Goal: Register for event/course

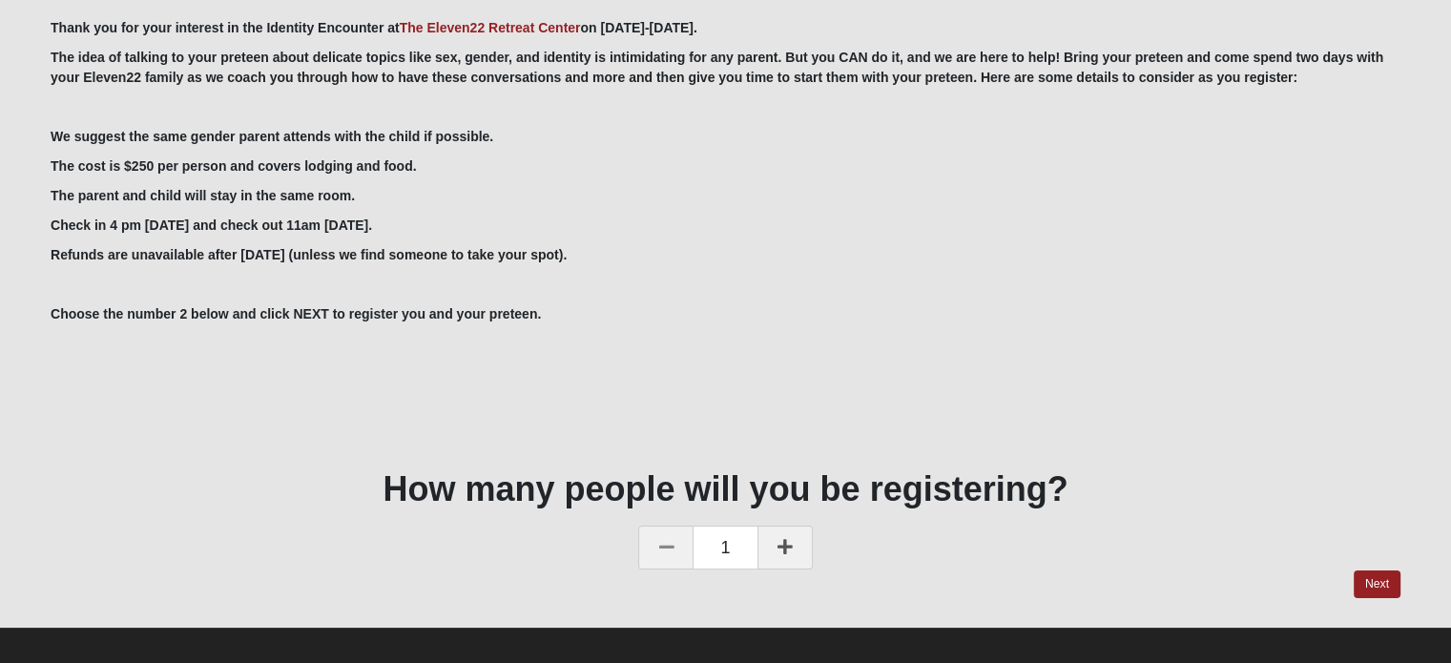
scroll to position [94, 0]
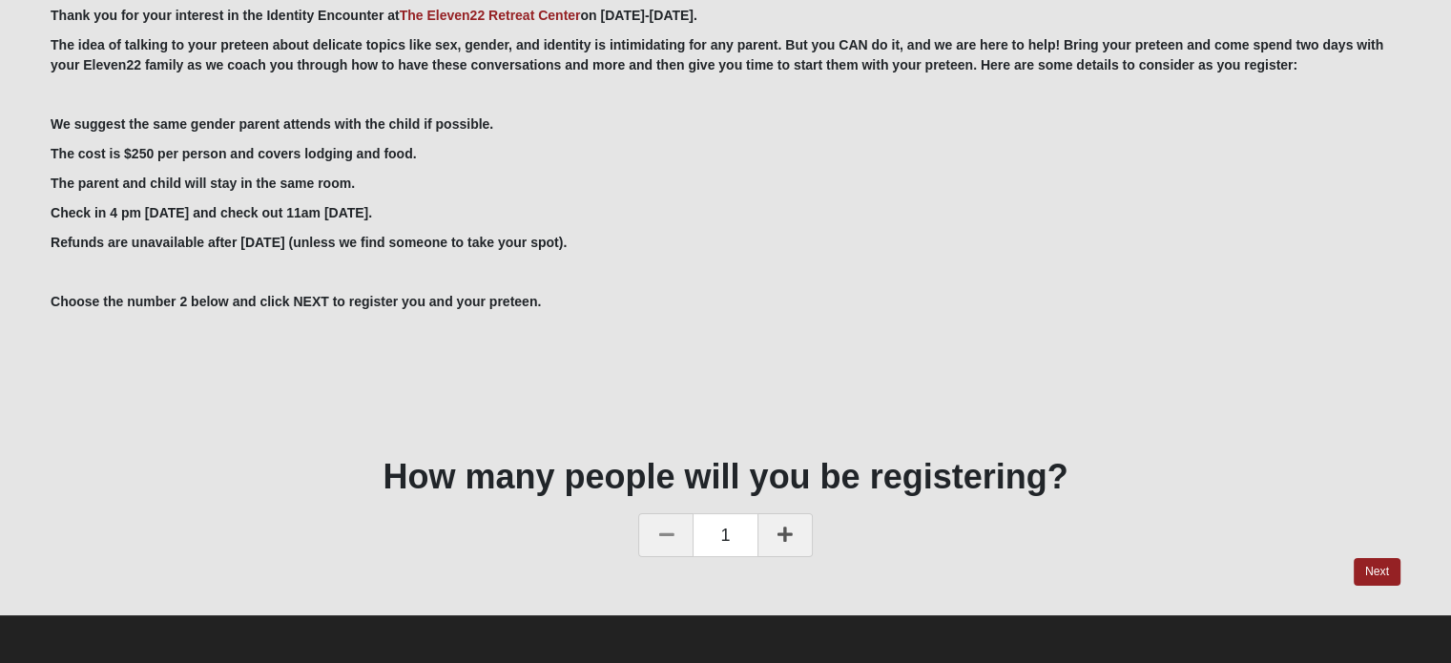
click at [786, 531] on icon at bounding box center [784, 534] width 15 height 17
click at [1381, 569] on link "Next" at bounding box center [1377, 572] width 47 height 28
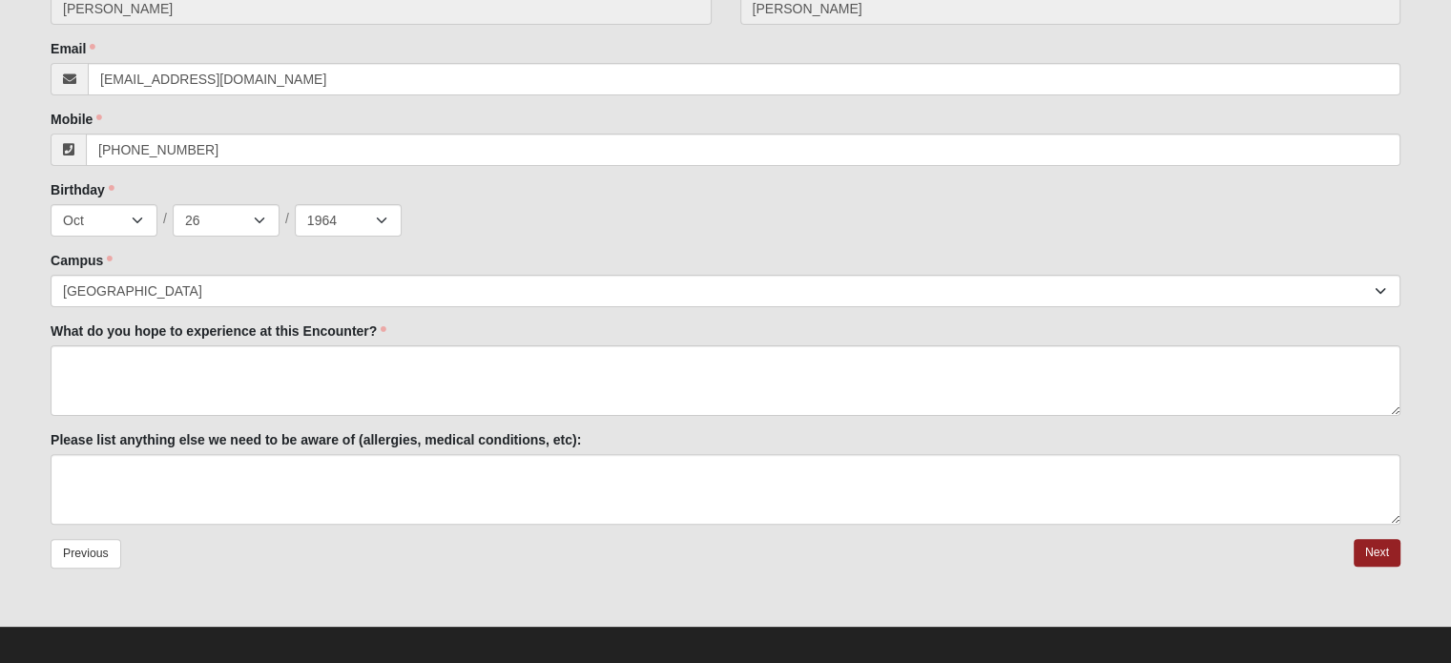
scroll to position [473, 0]
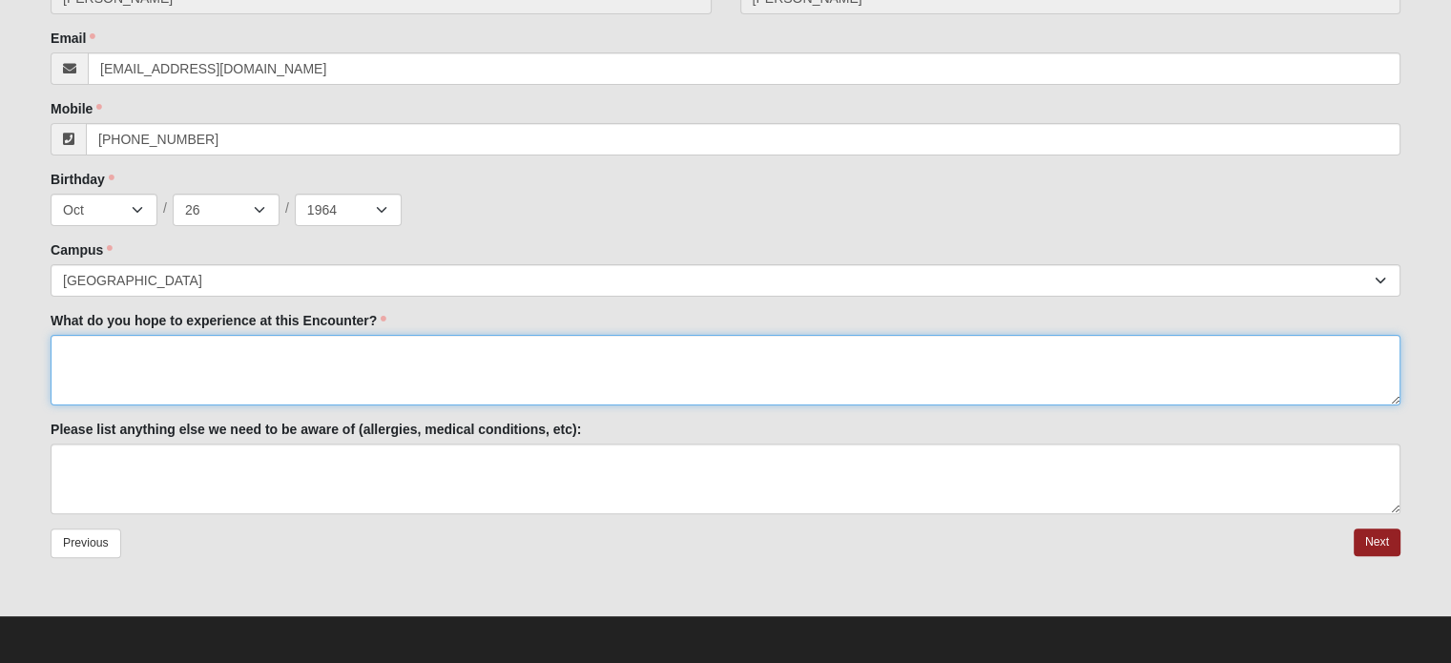
click at [82, 359] on textarea "What do you hope to experience at this Encounter?" at bounding box center [726, 370] width 1350 height 71
click at [151, 363] on textarea "What do you hope to experience at this Encounter?" at bounding box center [726, 370] width 1350 height 71
type textarea "To become comfortable talking with [PERSON_NAME] about sex and marriage, accord…"
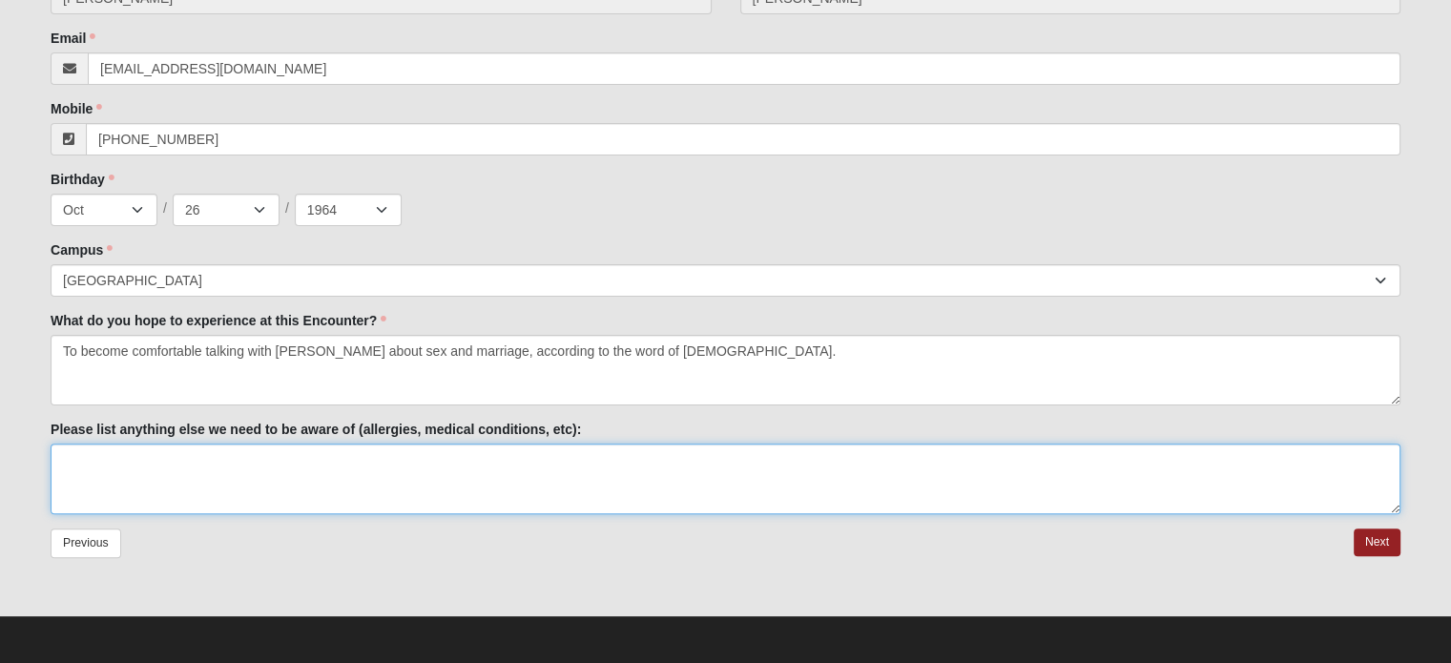
click at [100, 468] on textarea "Please list anything else we need to be aware of (allergies, medical conditions…" at bounding box center [726, 479] width 1350 height 71
type textarea "none"
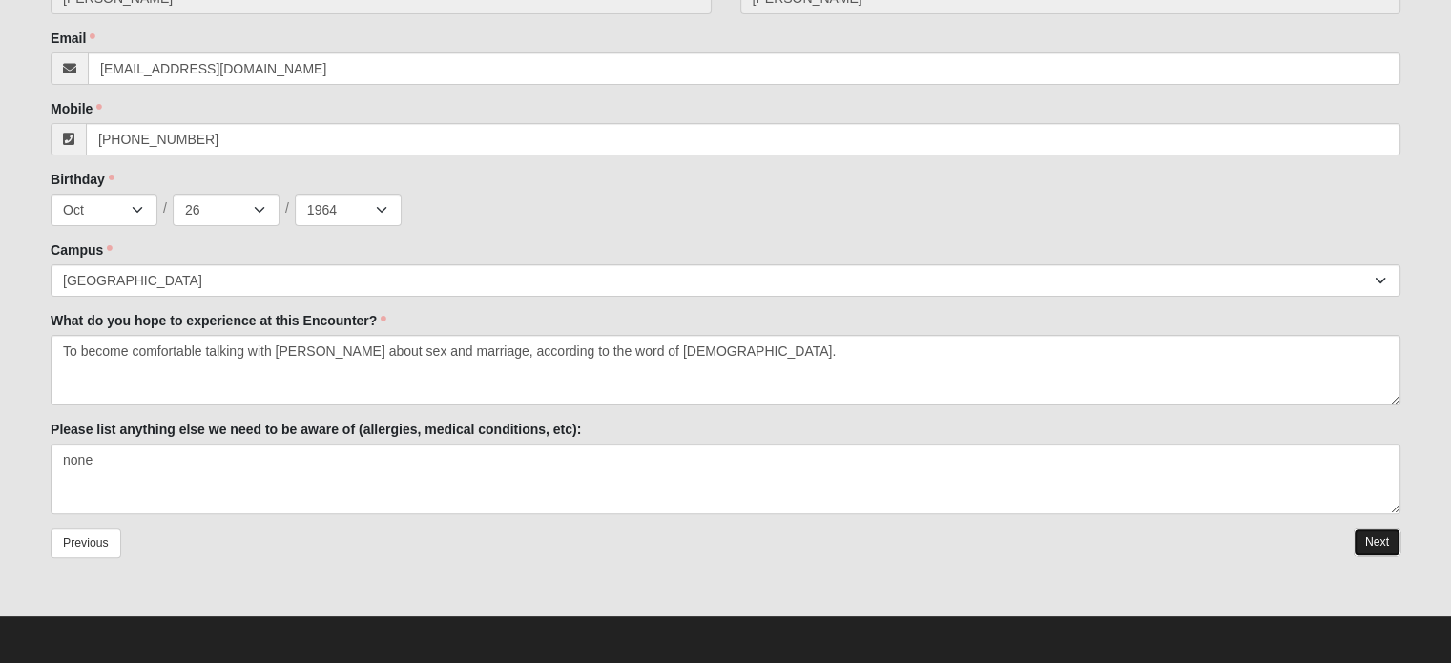
click at [1379, 543] on link "Next" at bounding box center [1377, 542] width 47 height 28
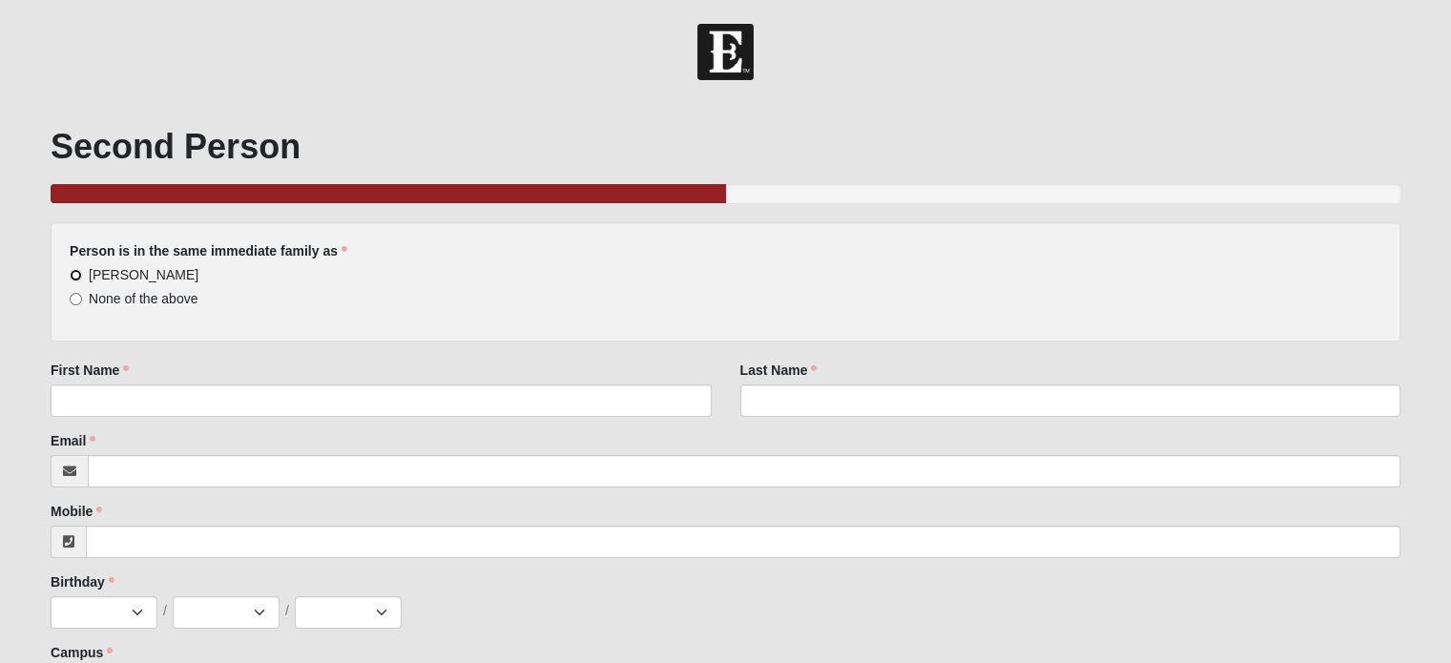
click at [73, 273] on input "[PERSON_NAME]" at bounding box center [76, 275] width 12 height 12
radio input "true"
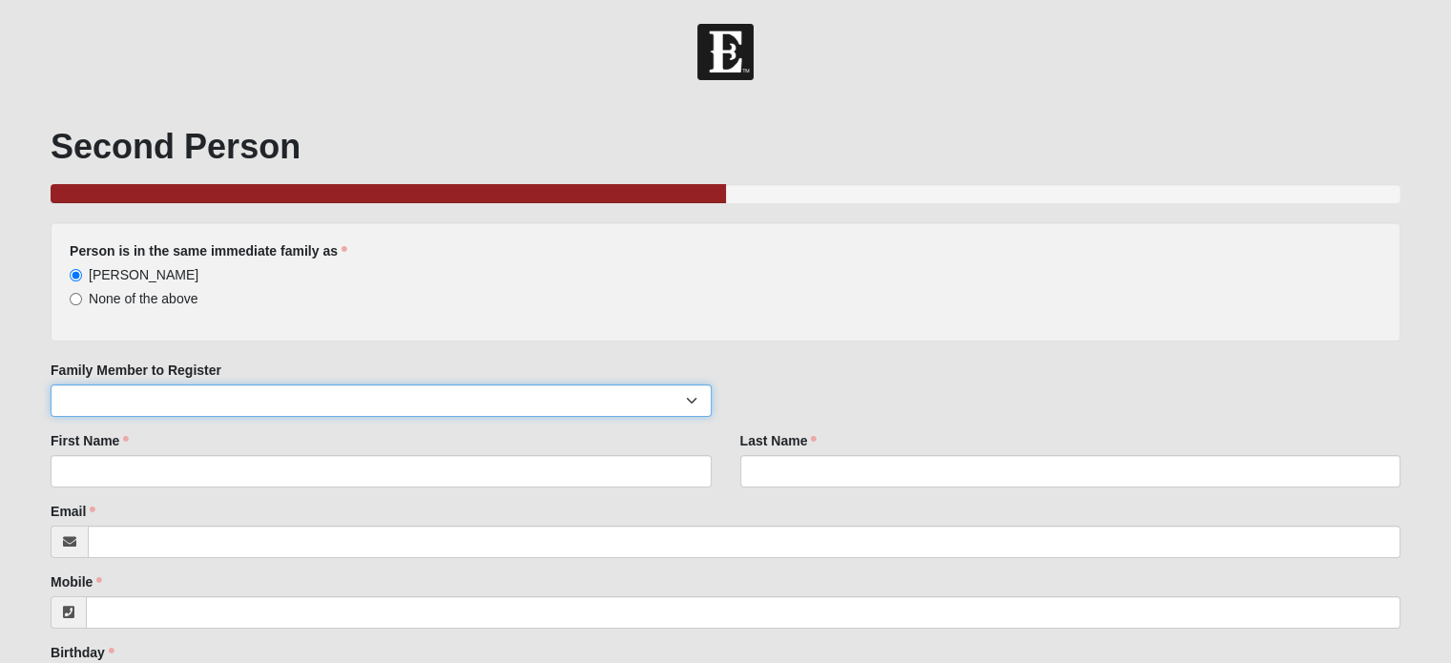
click at [148, 393] on select "[PERSON_NAME] [PERSON_NAME] [PERSON_NAME] Irelynn [PERSON_NAME]" at bounding box center [381, 400] width 660 height 32
select select "153898"
click at [51, 384] on select "[PERSON_NAME] [PERSON_NAME] [PERSON_NAME] Irelynn [PERSON_NAME]" at bounding box center [381, 400] width 660 height 32
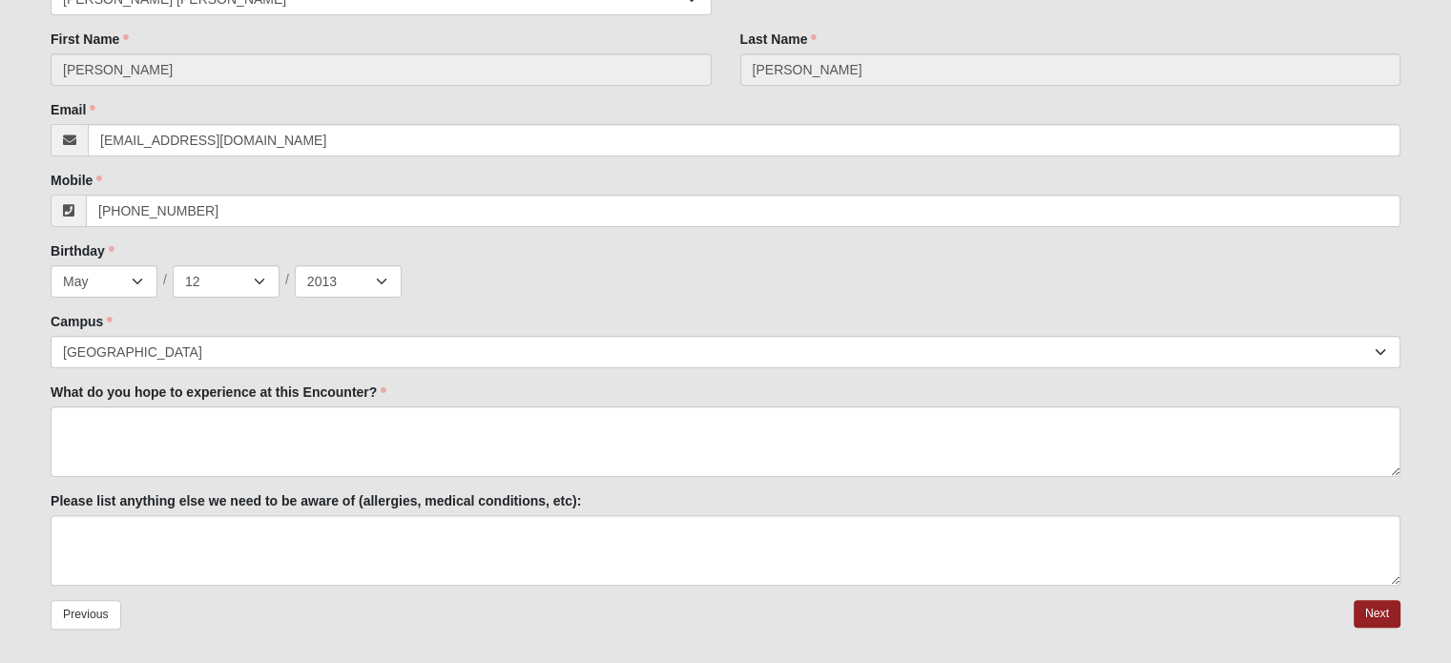
scroll to position [445, 0]
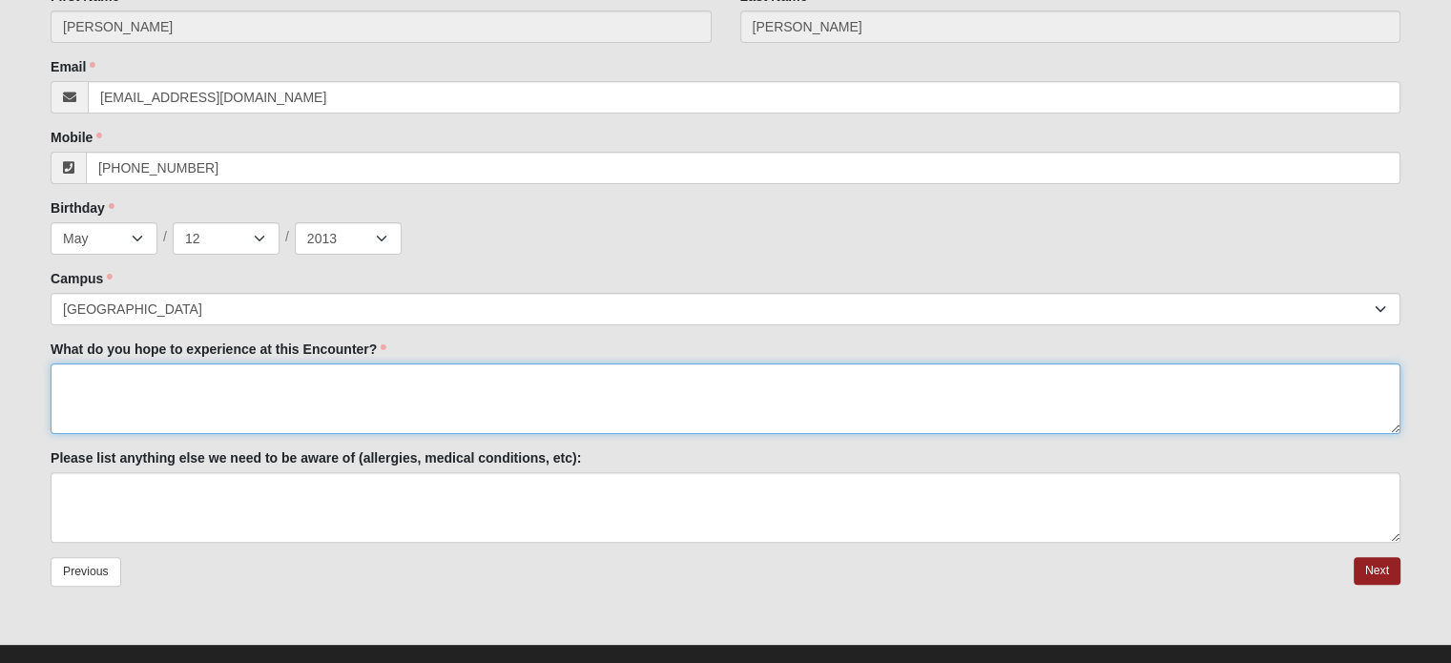
click at [95, 382] on textarea "What do you hope to experience at this Encounter?" at bounding box center [726, 398] width 1350 height 71
type textarea "Summer doesn't know yet that her and I will be attending the Encounter."
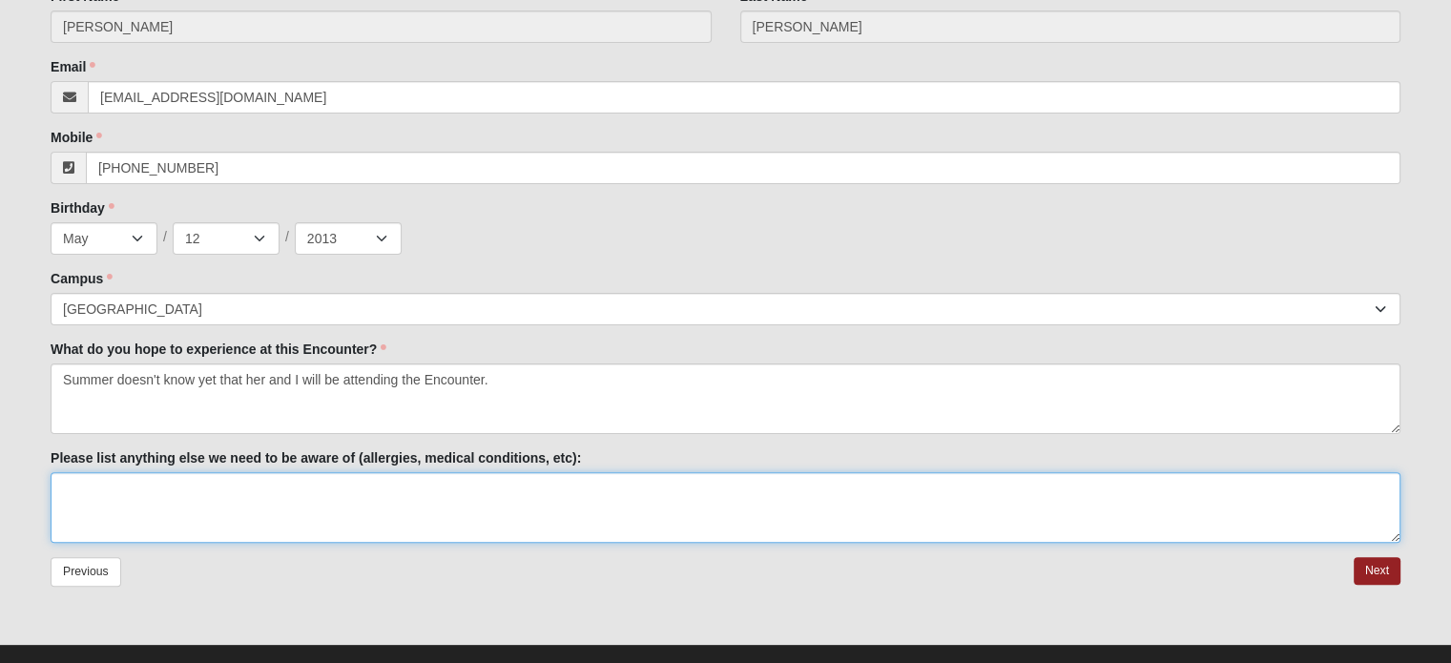
click at [255, 503] on textarea "Please list anything else we need to be aware of (allergies, medical conditions…" at bounding box center [726, 507] width 1350 height 71
type textarea "none"
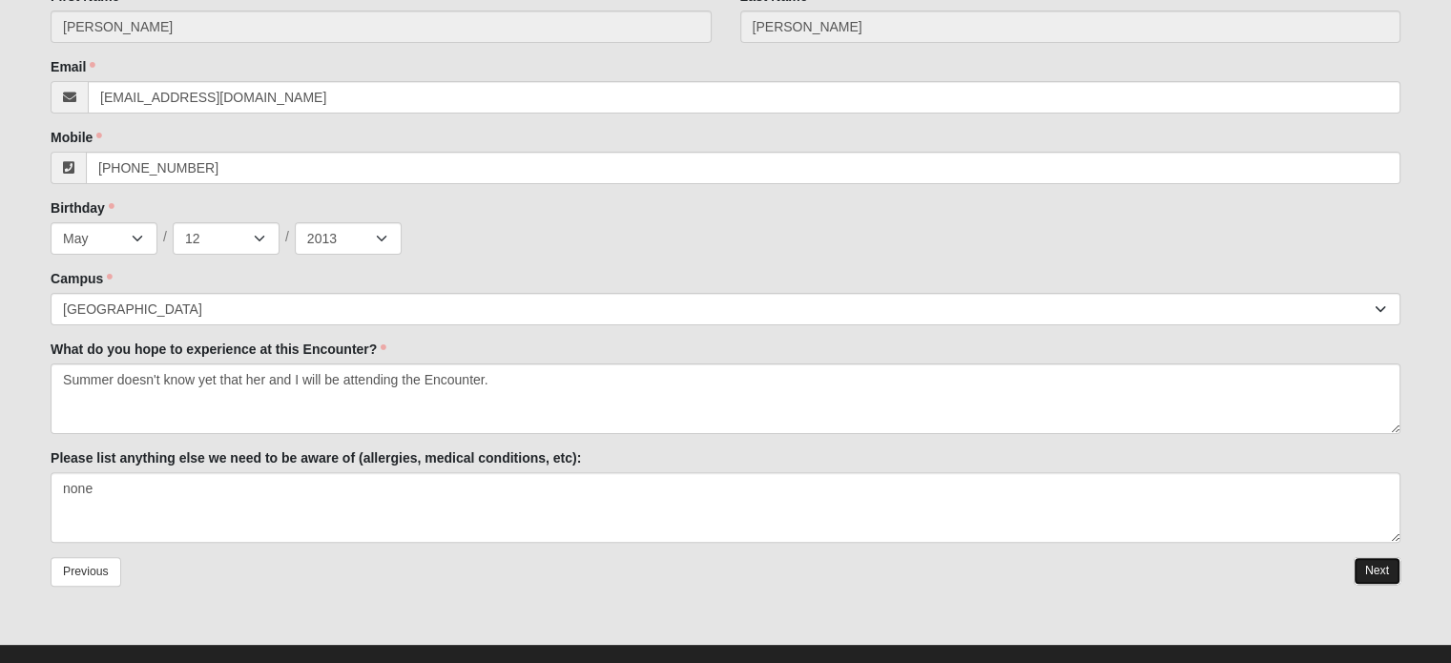
click at [1379, 574] on link "Next" at bounding box center [1377, 571] width 47 height 28
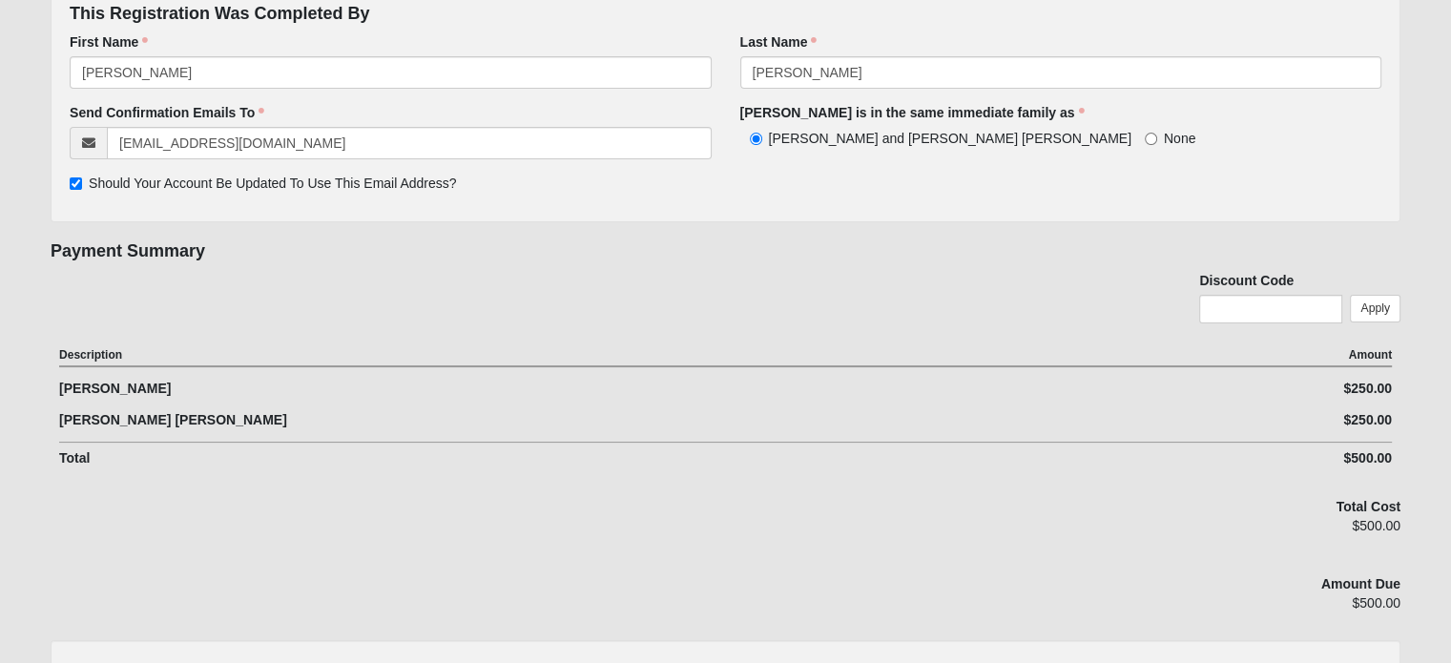
scroll to position [255, 0]
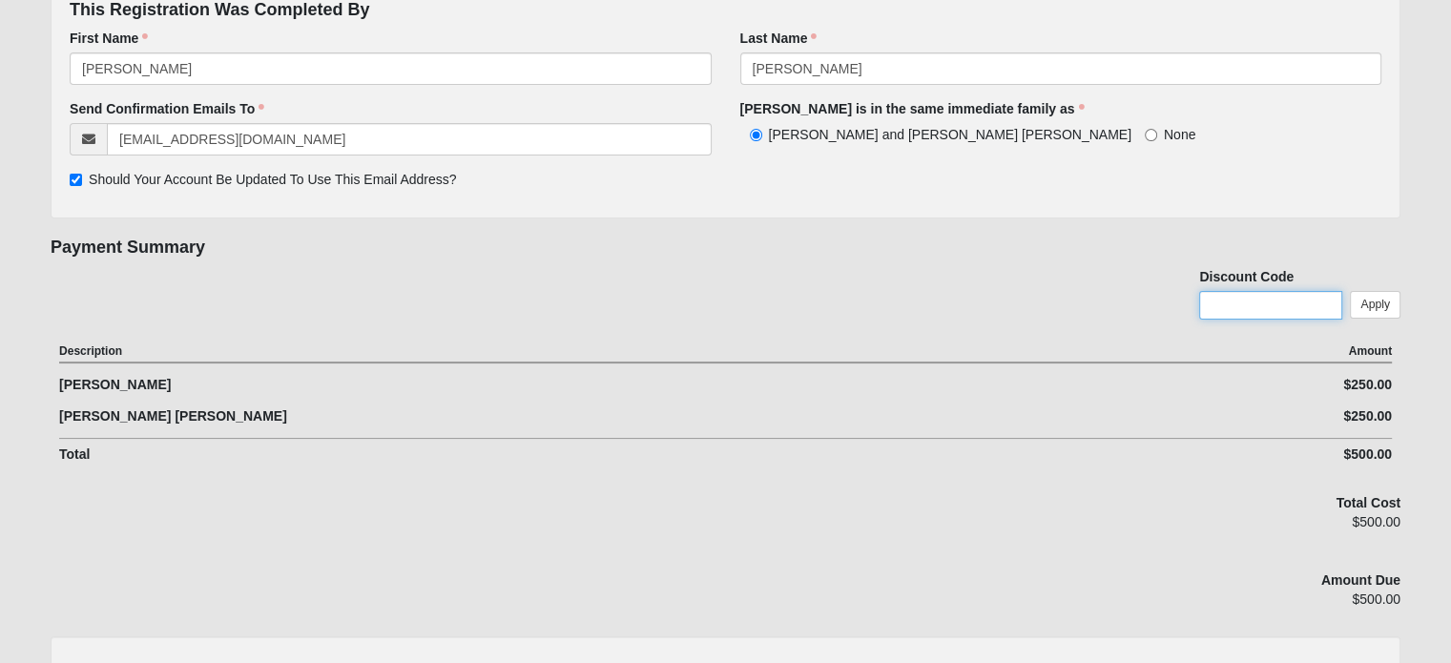
click at [1229, 300] on input "text" at bounding box center [1270, 305] width 143 height 29
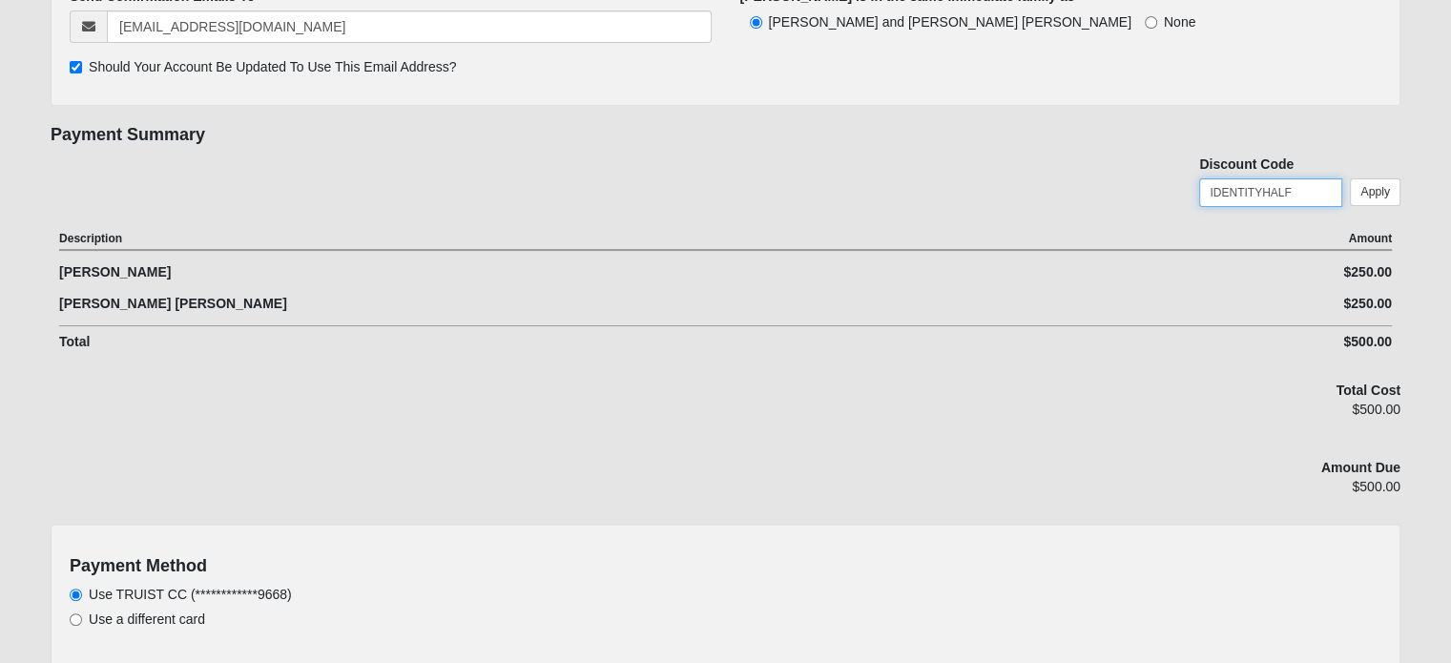
scroll to position [279, 0]
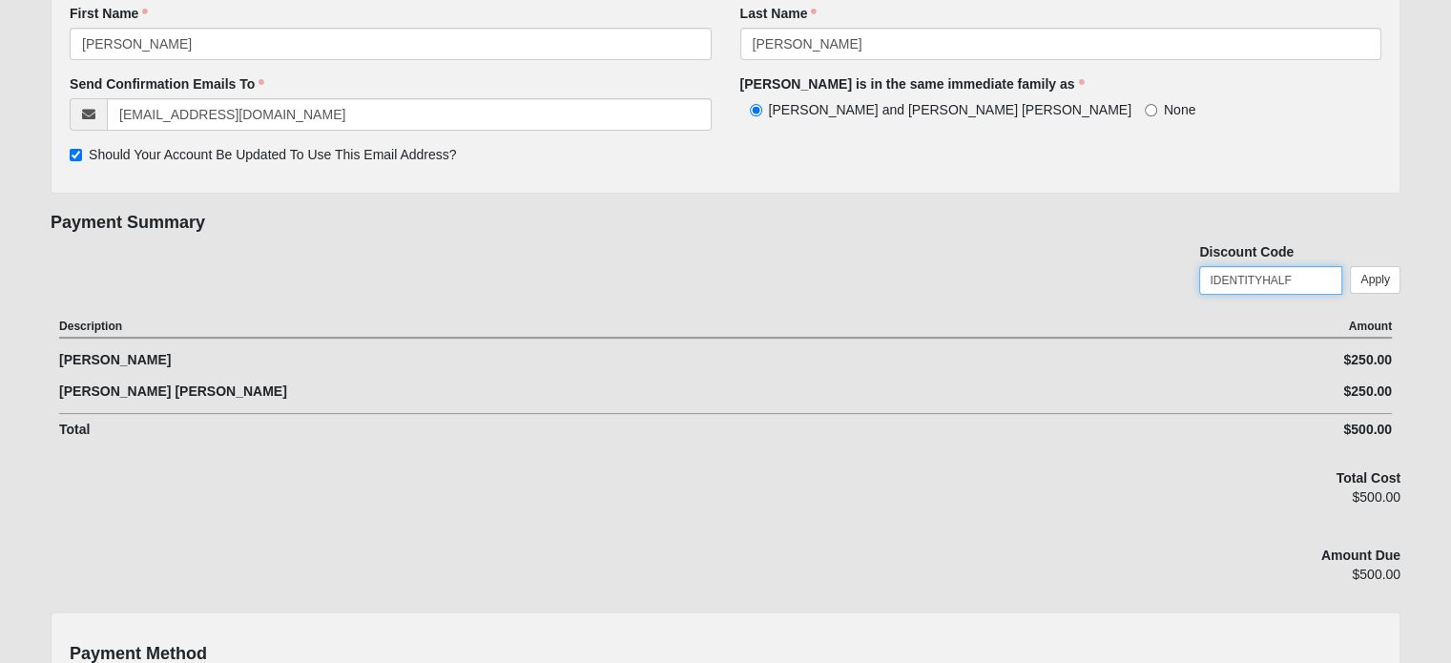
click at [1237, 281] on input "IDENTITYHALF" at bounding box center [1270, 280] width 143 height 29
type input "IDENTITYHALF"
click at [1381, 274] on link "Apply" at bounding box center [1375, 280] width 51 height 28
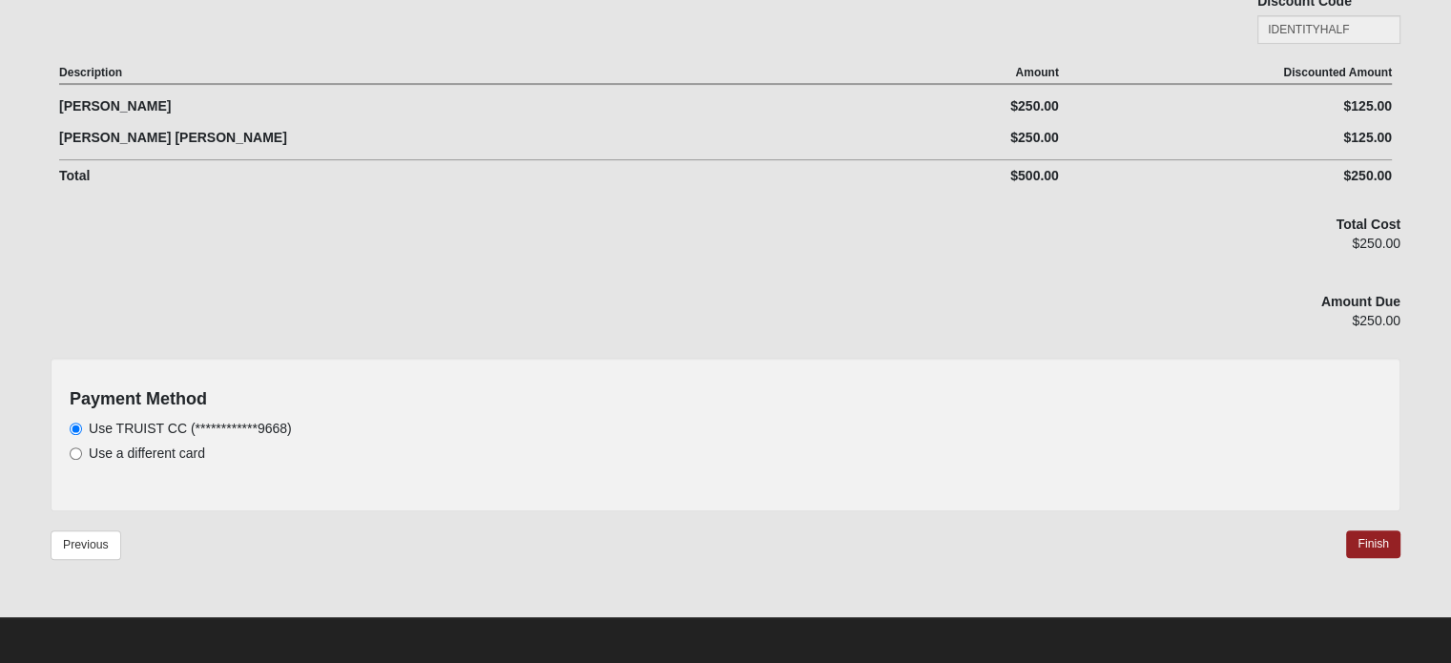
scroll to position [601, 0]
click at [73, 448] on input "Use a different card" at bounding box center [76, 452] width 12 height 12
radio input "true"
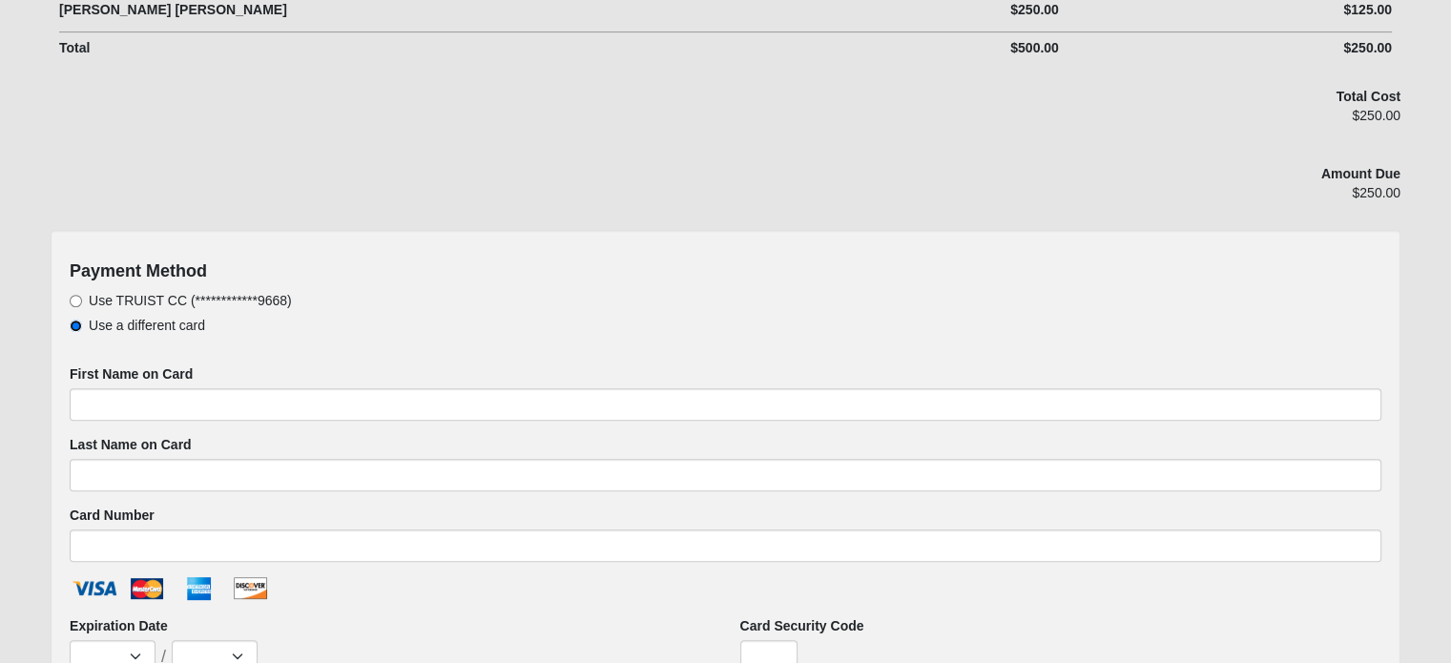
scroll to position [729, 0]
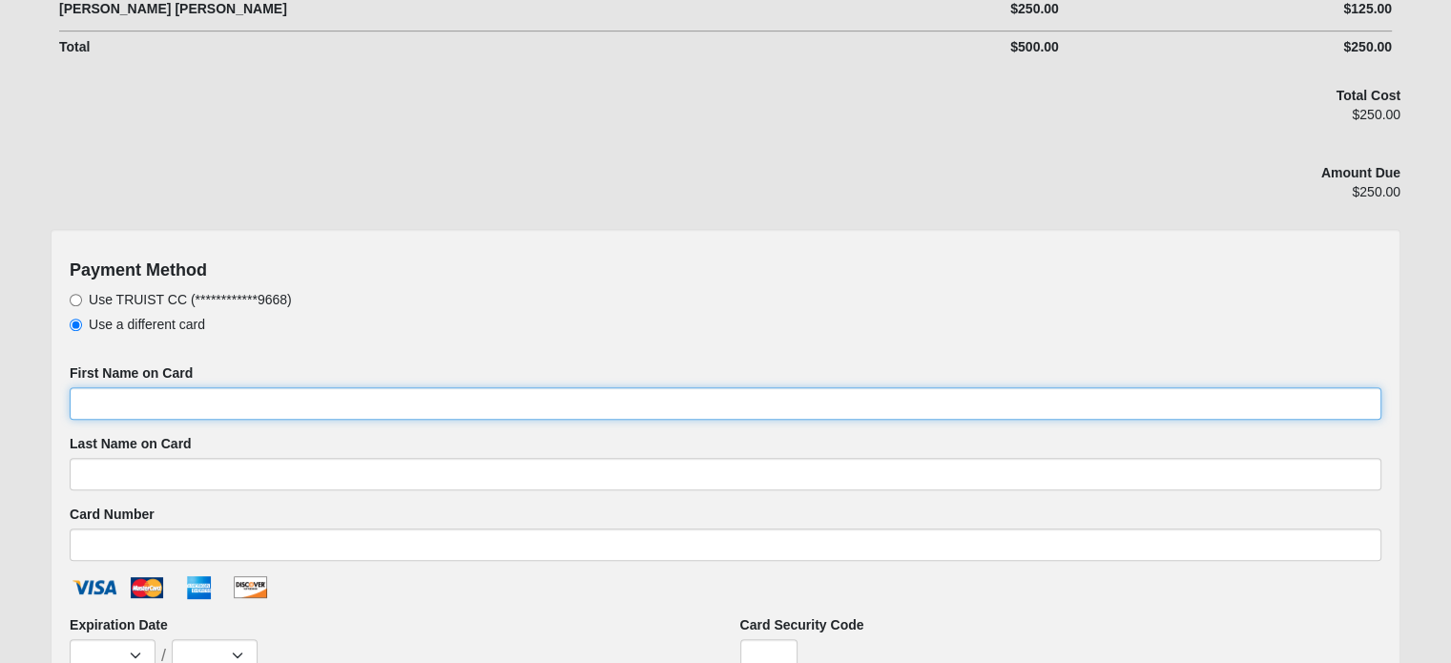
click at [374, 403] on input "First Name on Card" at bounding box center [726, 403] width 1312 height 32
type input "c"
type input "[PERSON_NAME]"
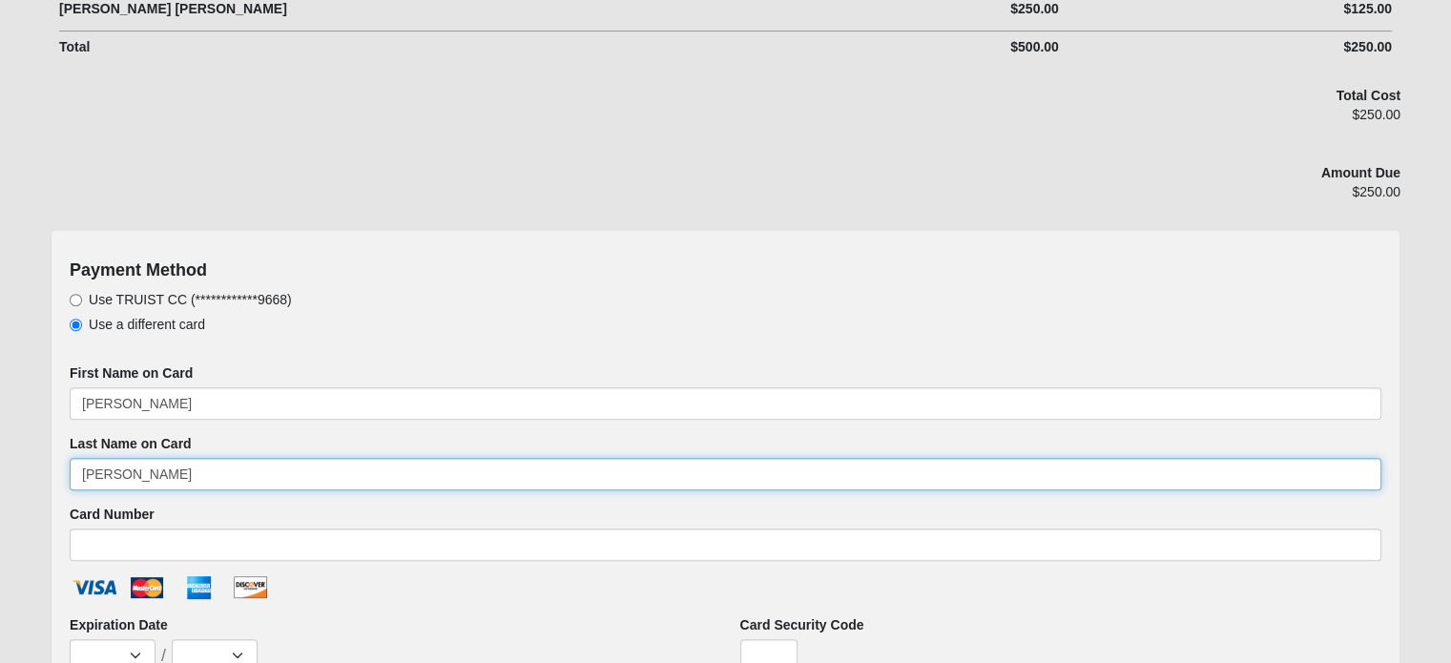
type input "[PERSON_NAME]"
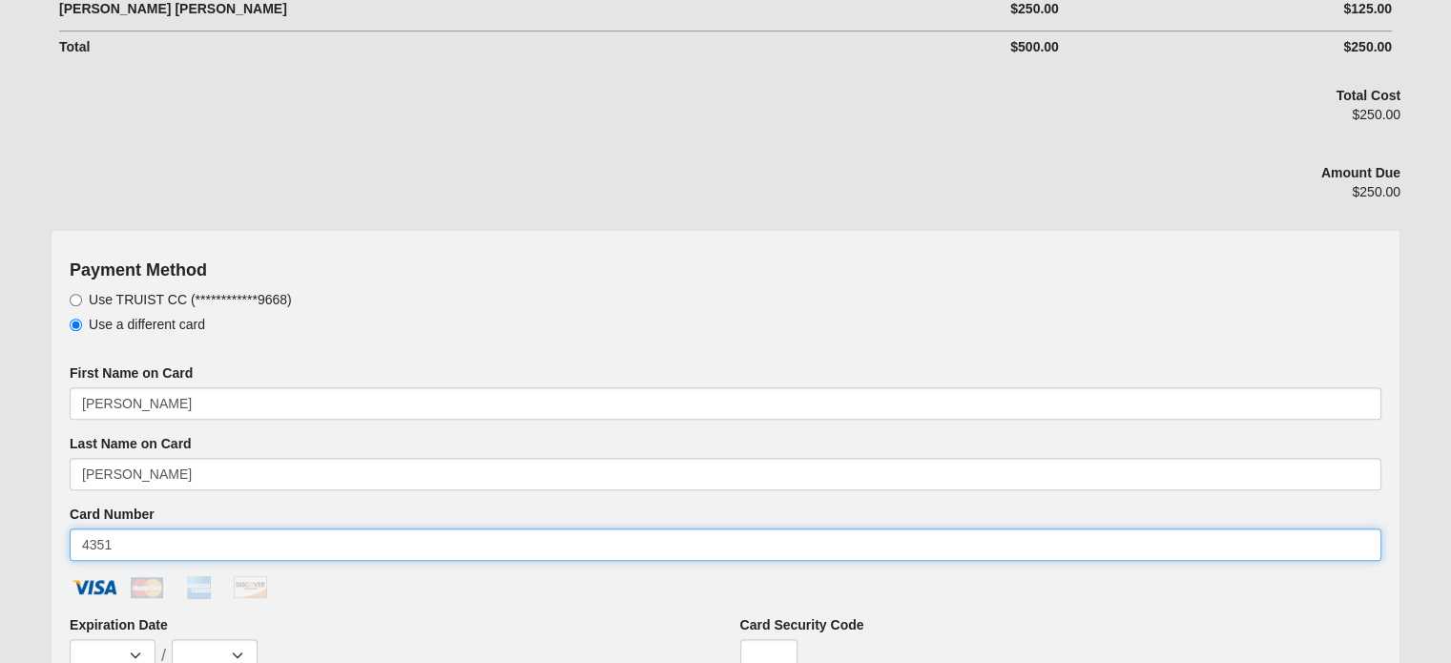
type input "4351"
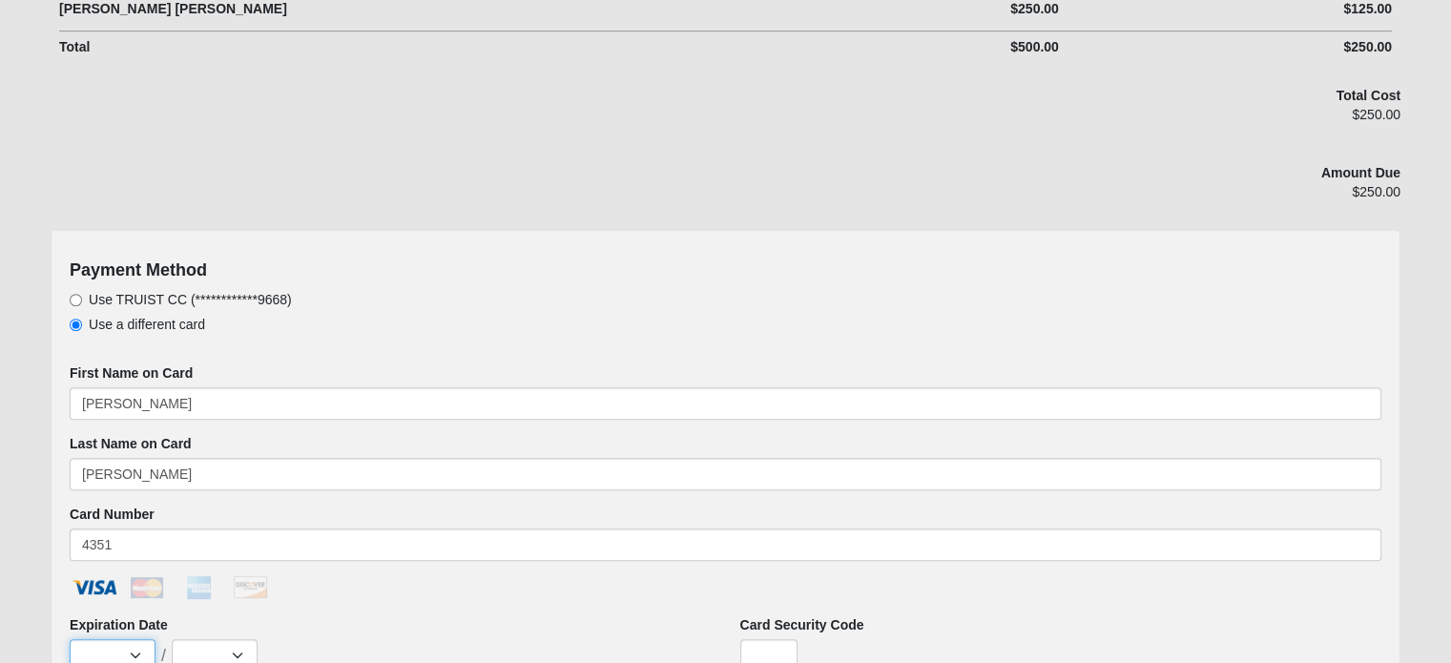
select select "11"
select select "2028"
type input "578"
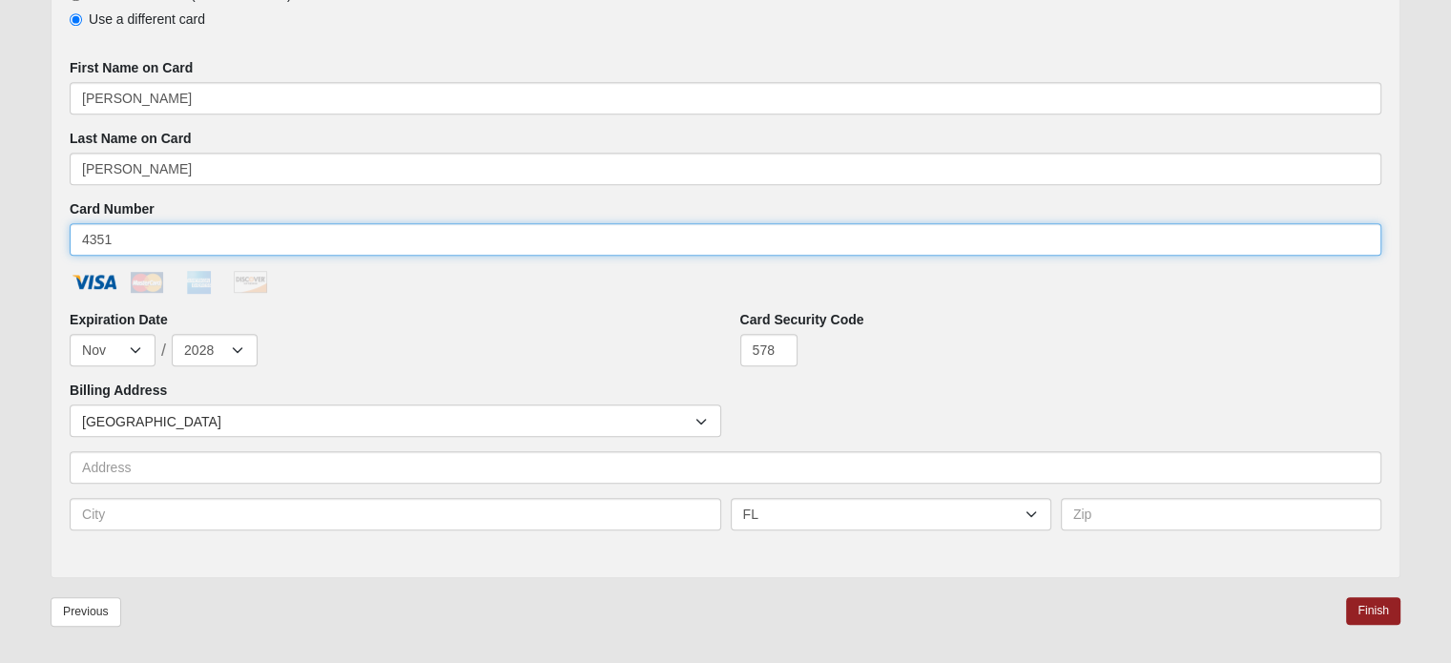
scroll to position [1045, 0]
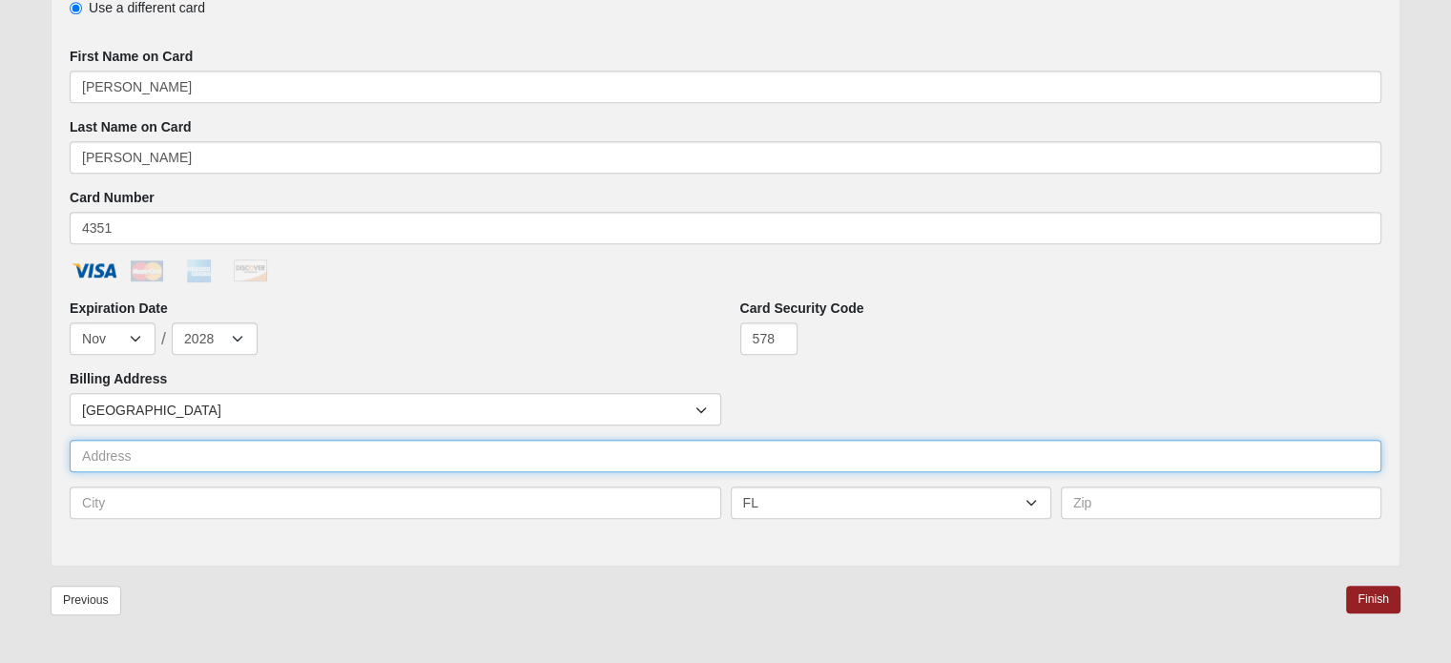
click at [217, 452] on input "text" at bounding box center [726, 456] width 1312 height 32
type input "[STREET_ADDRESS]"
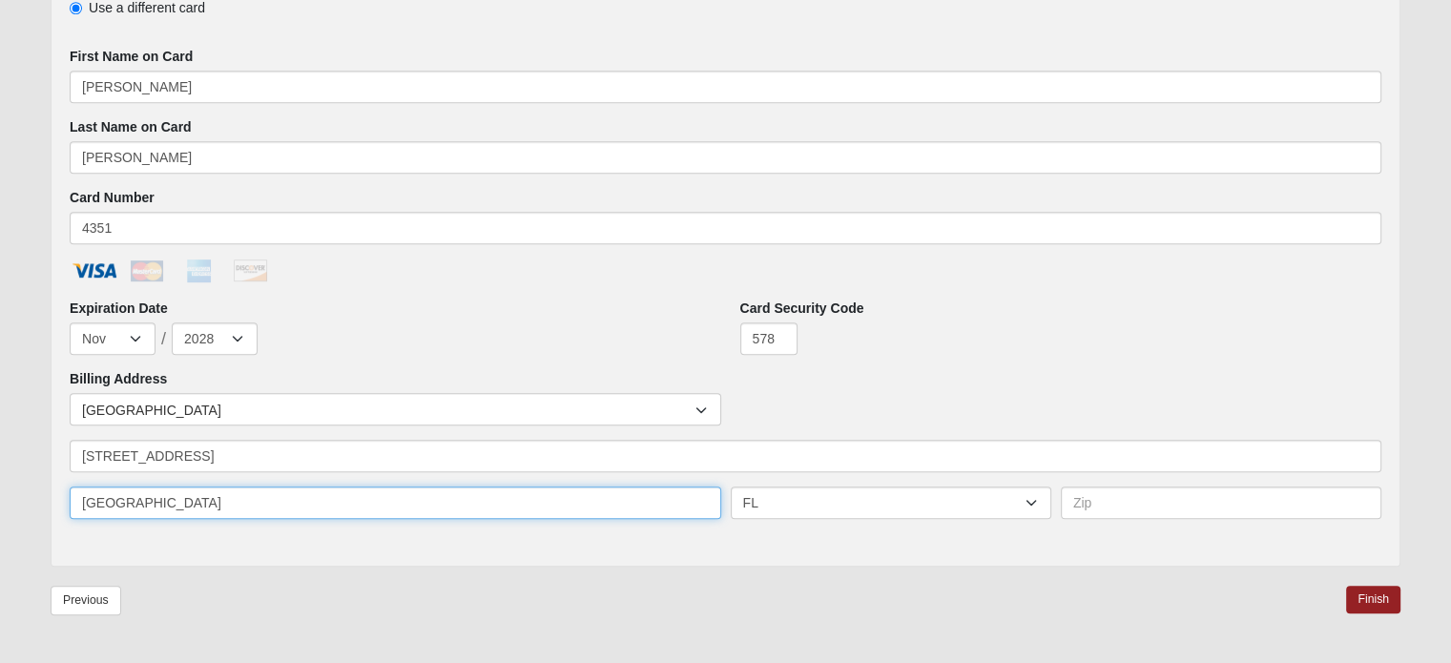
type input "[GEOGRAPHIC_DATA]"
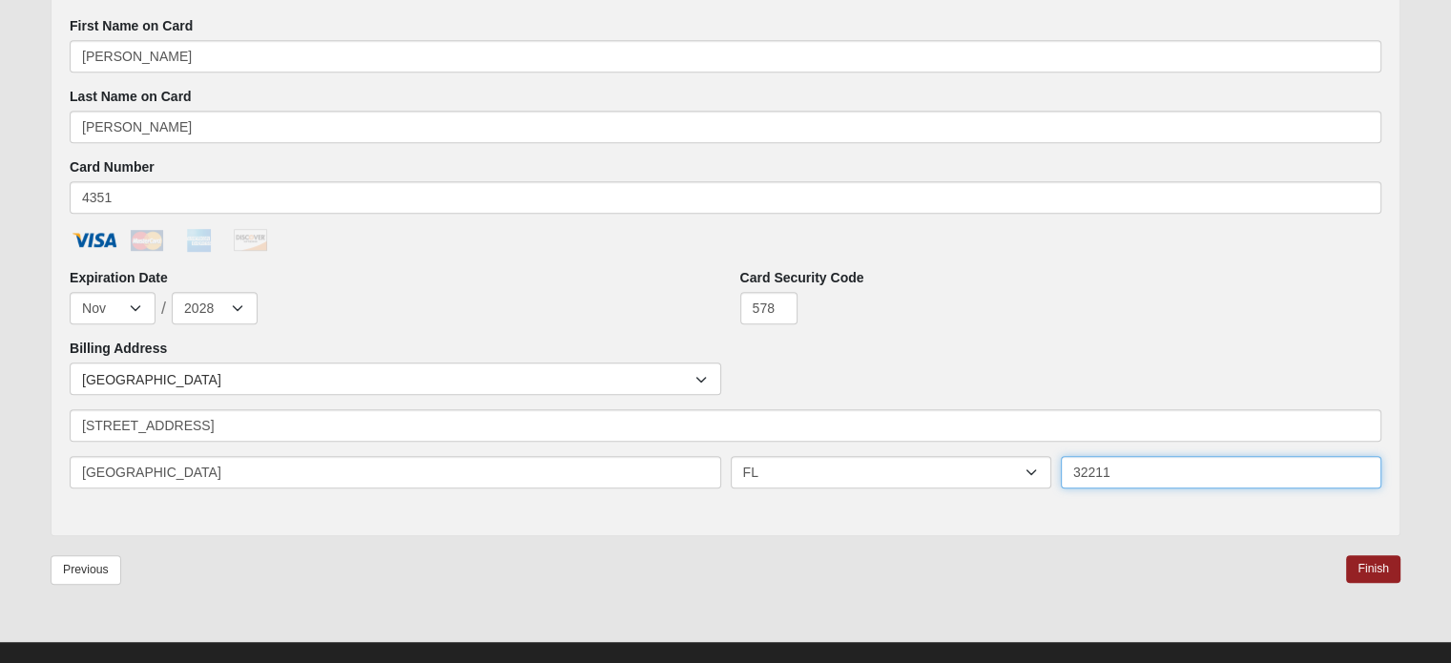
scroll to position [1102, 0]
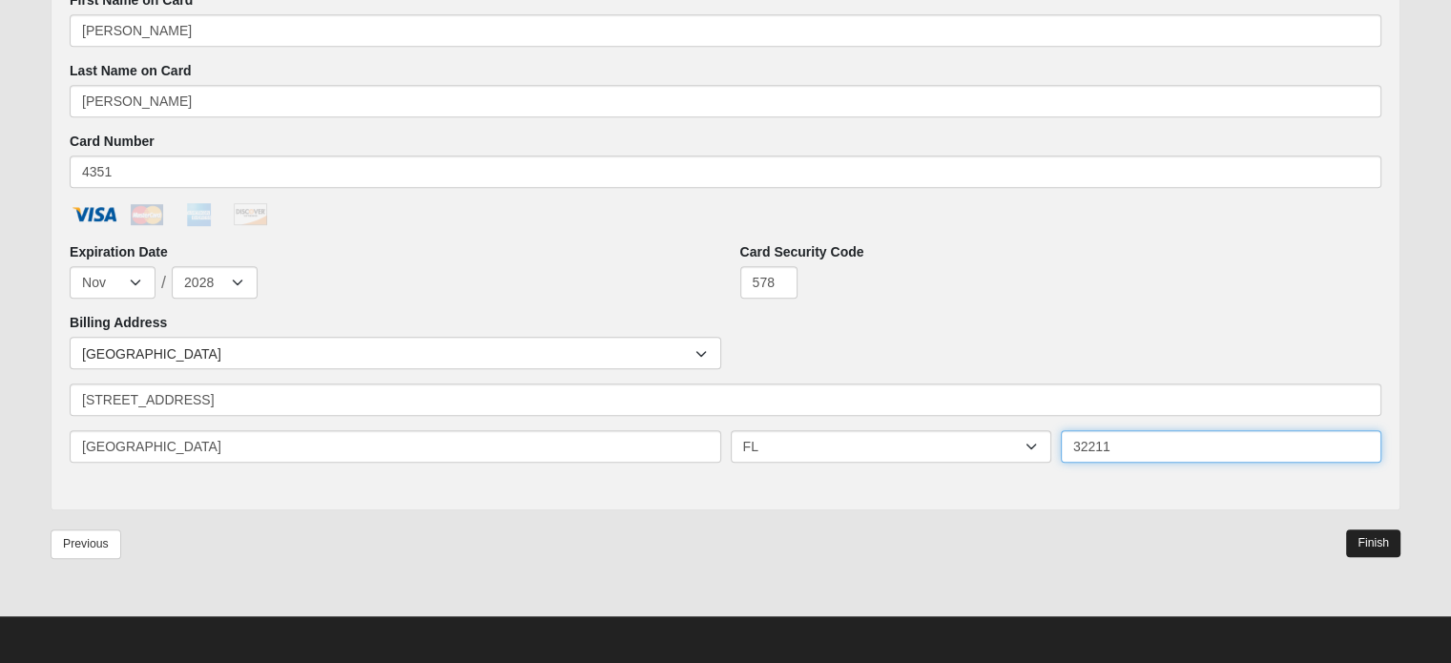
type input "32211"
click at [1365, 535] on link "Finish" at bounding box center [1373, 543] width 54 height 28
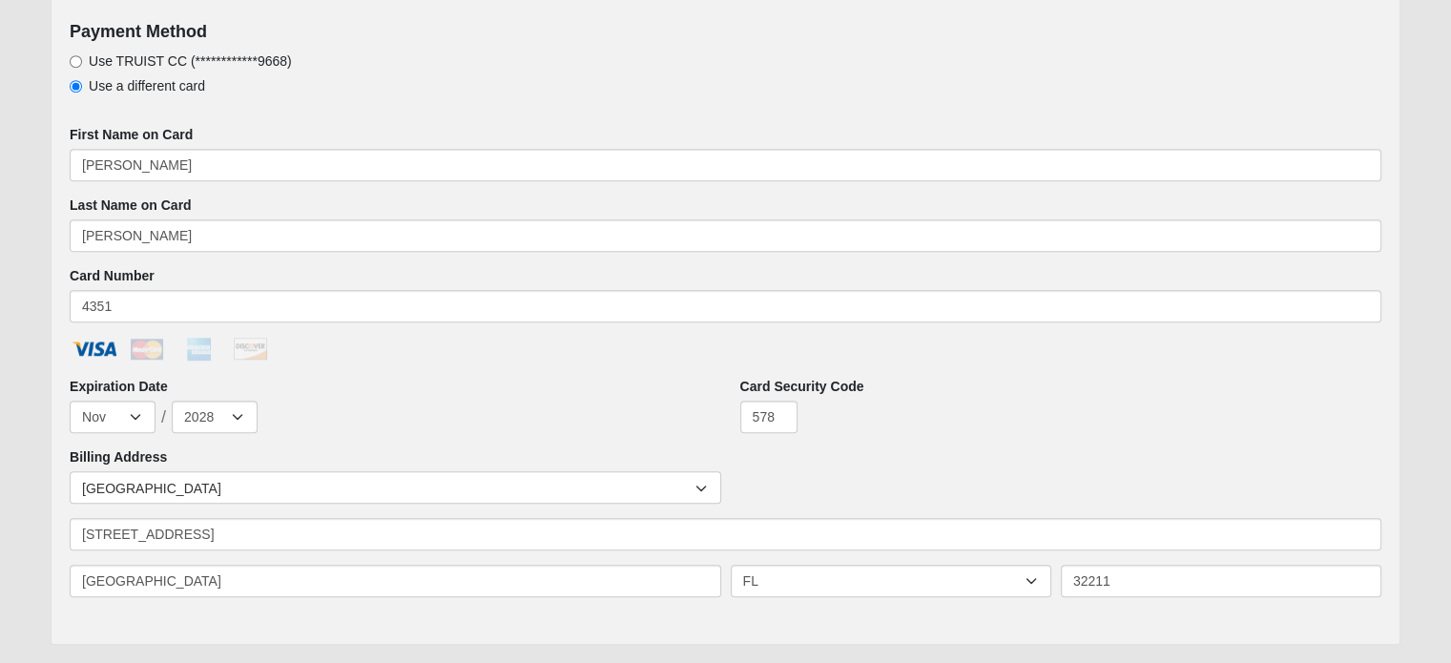
scroll to position [1081, 0]
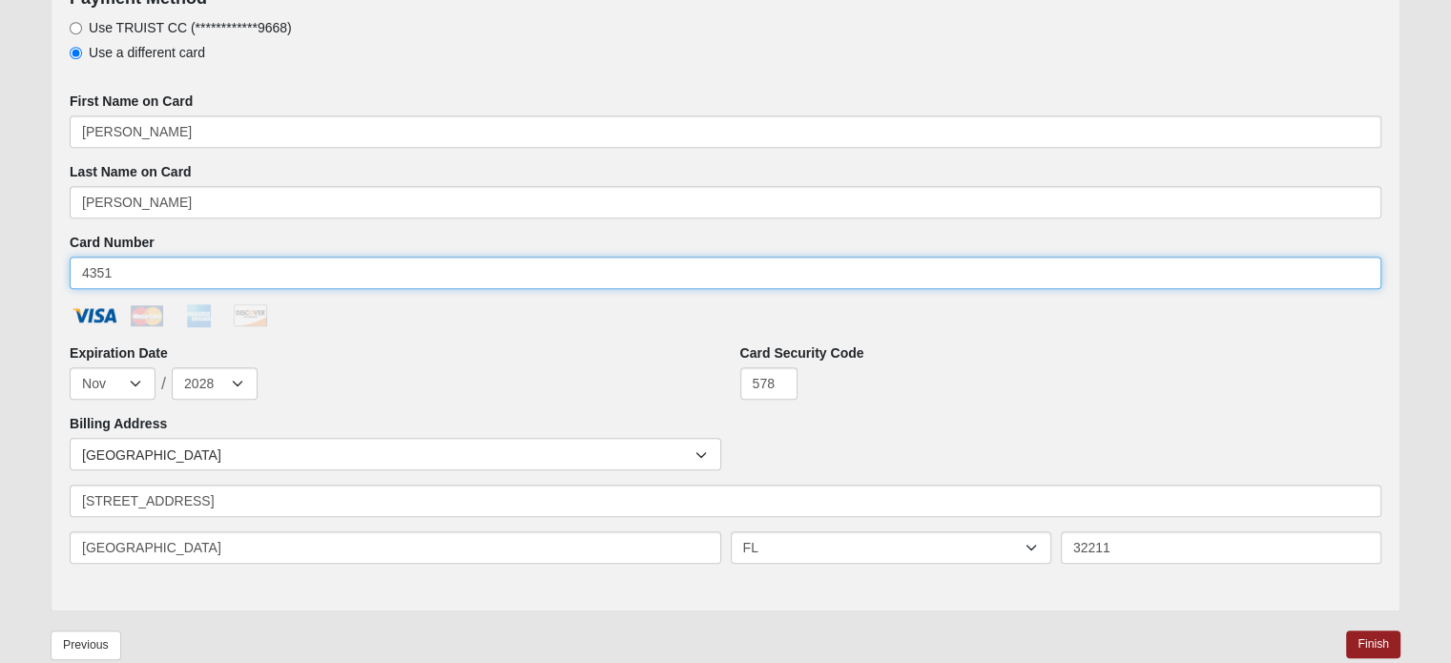
click at [121, 264] on input "4351" at bounding box center [726, 273] width 1312 height 32
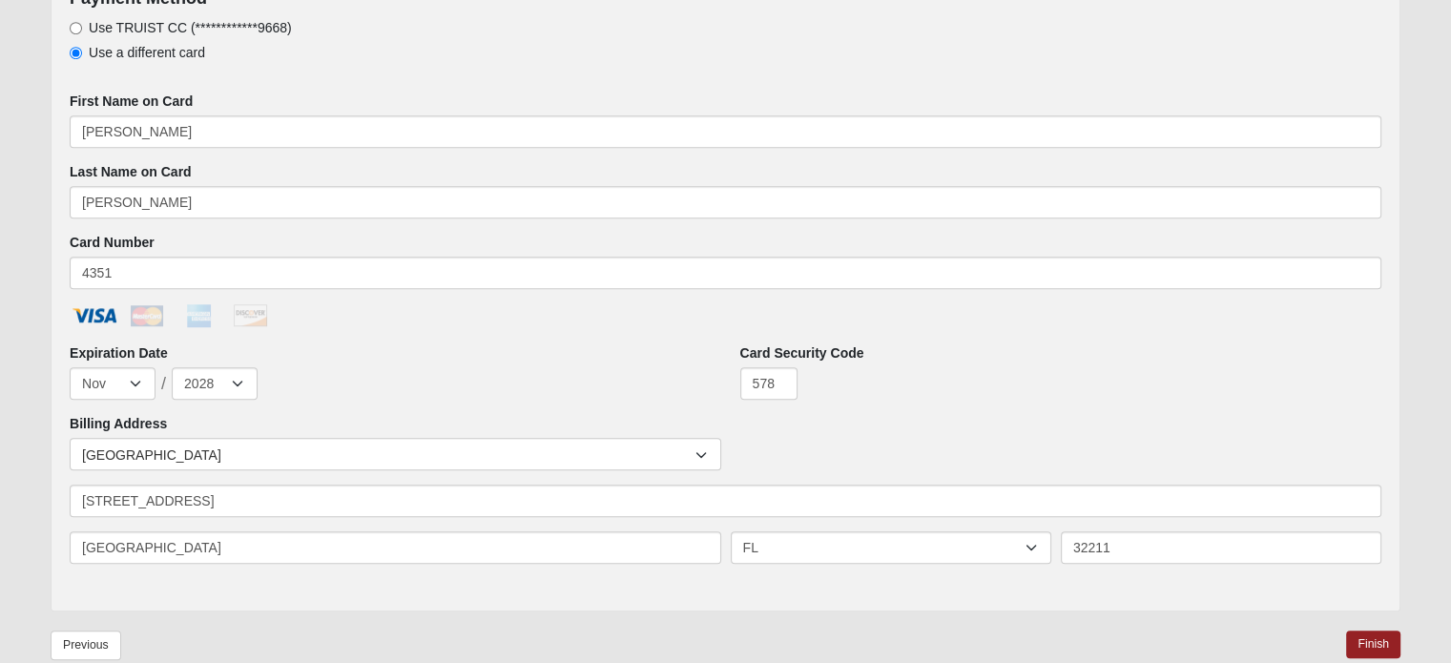
click at [589, 317] on ul at bounding box center [726, 318] width 1312 height 31
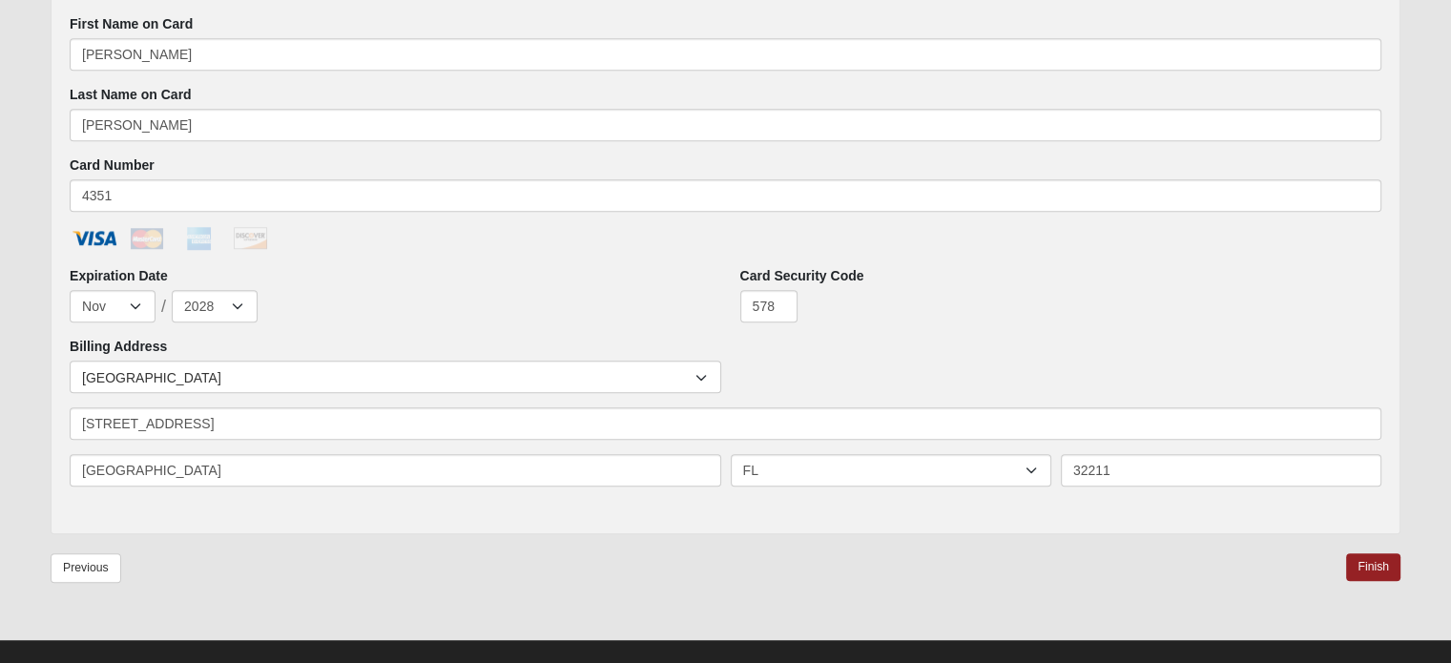
scroll to position [1181, 0]
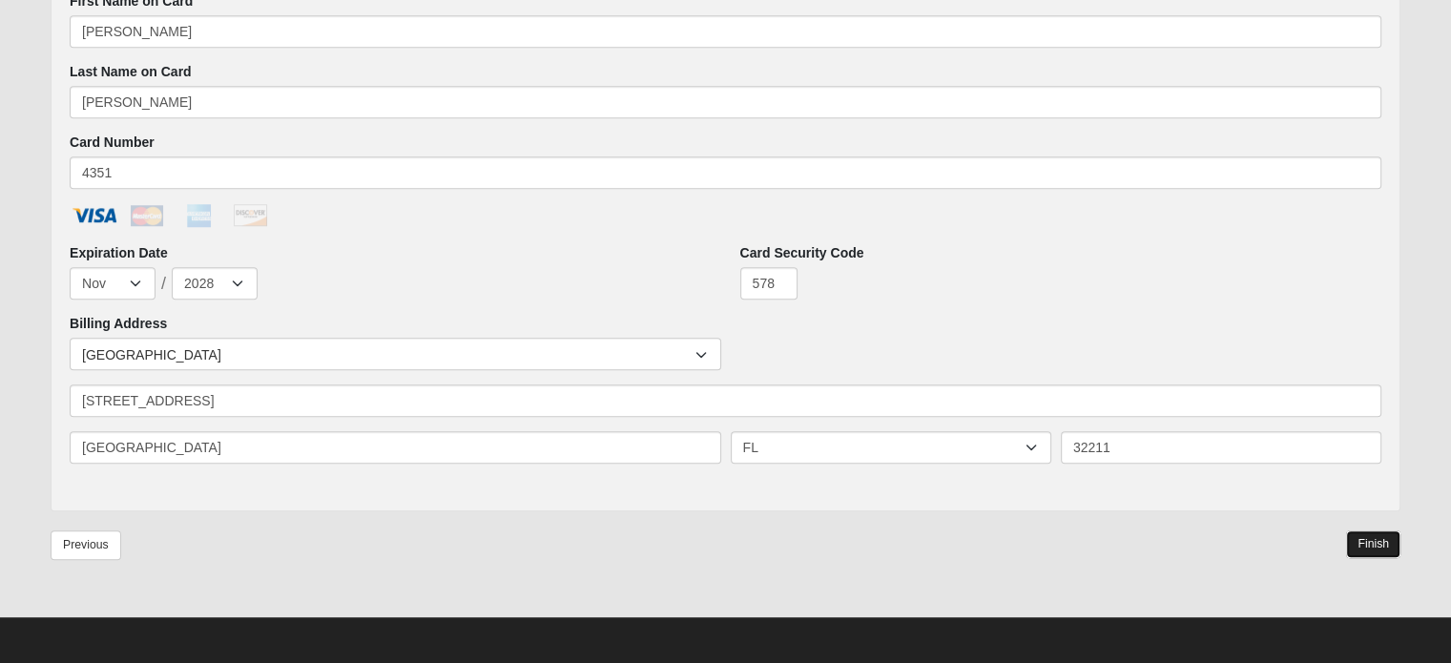
click at [1380, 538] on link "Finish" at bounding box center [1373, 544] width 54 height 28
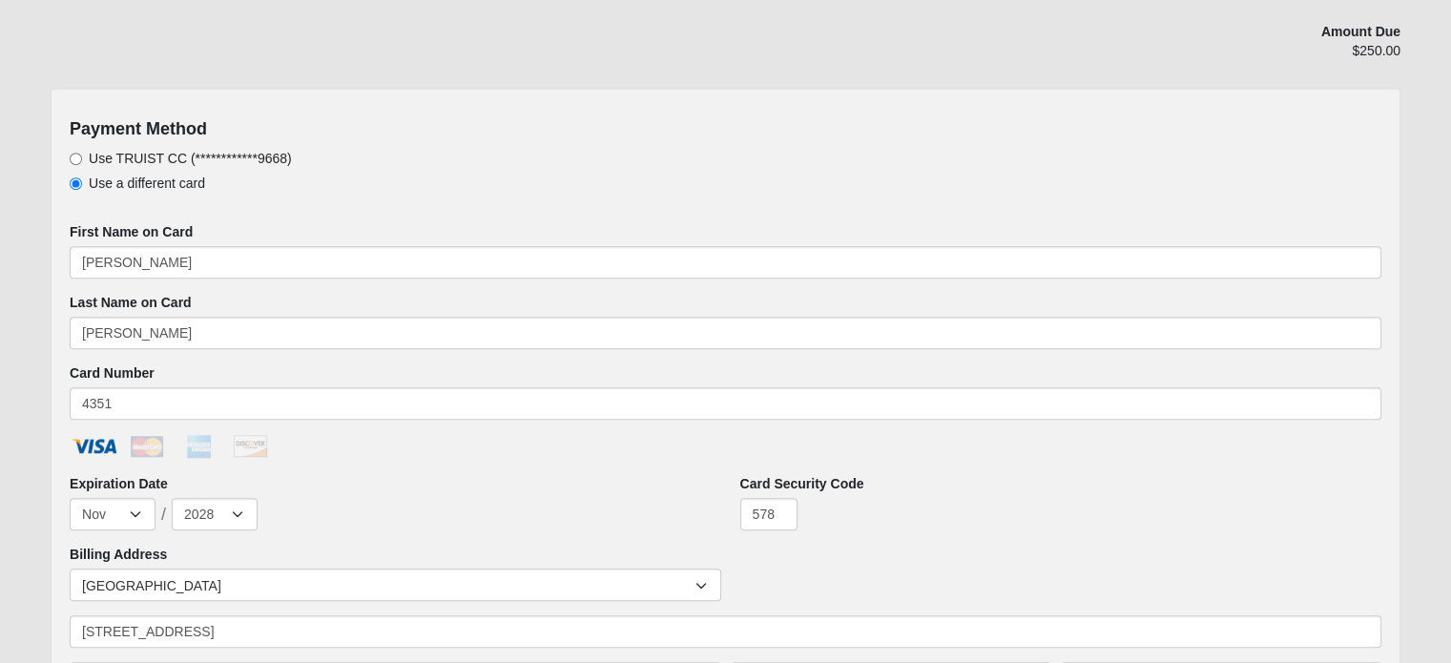
scroll to position [1017, 0]
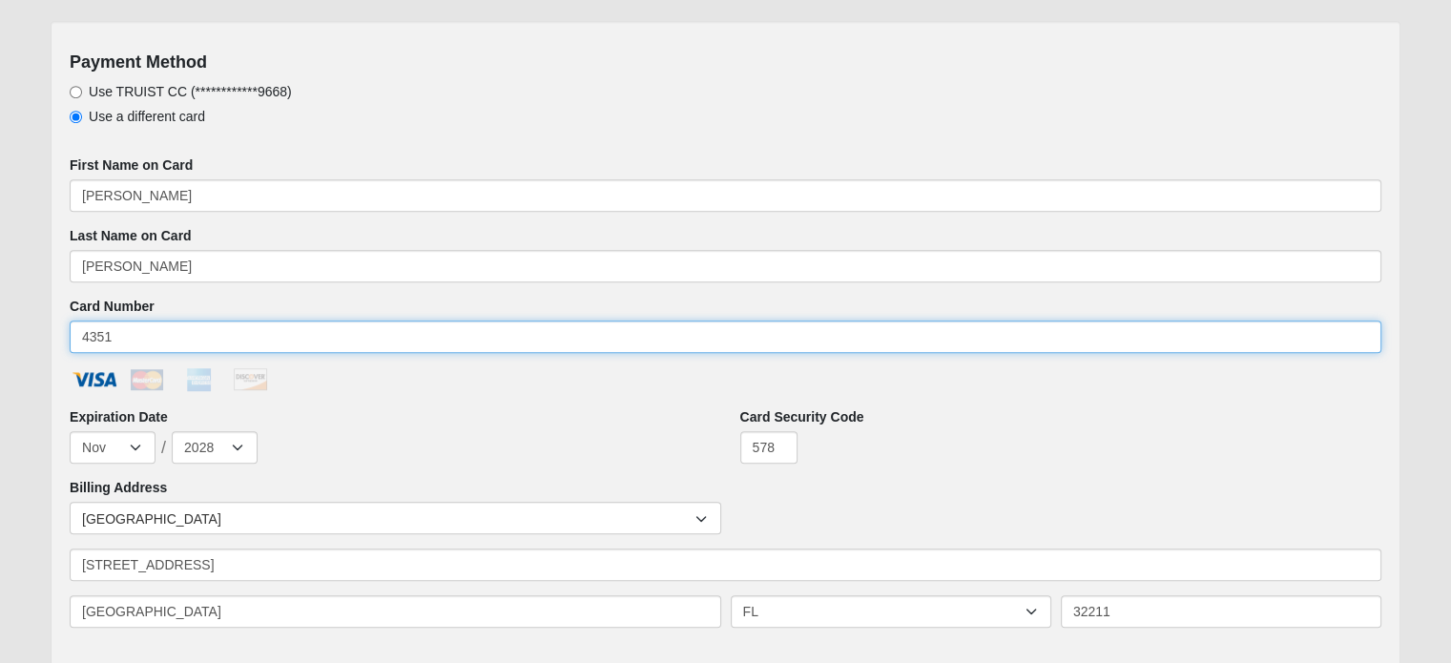
click at [142, 330] on input "4351" at bounding box center [726, 336] width 1312 height 32
drag, startPoint x: 122, startPoint y: 329, endPoint x: 69, endPoint y: 324, distance: 53.6
click at [69, 324] on div "**********" at bounding box center [726, 348] width 1350 height 654
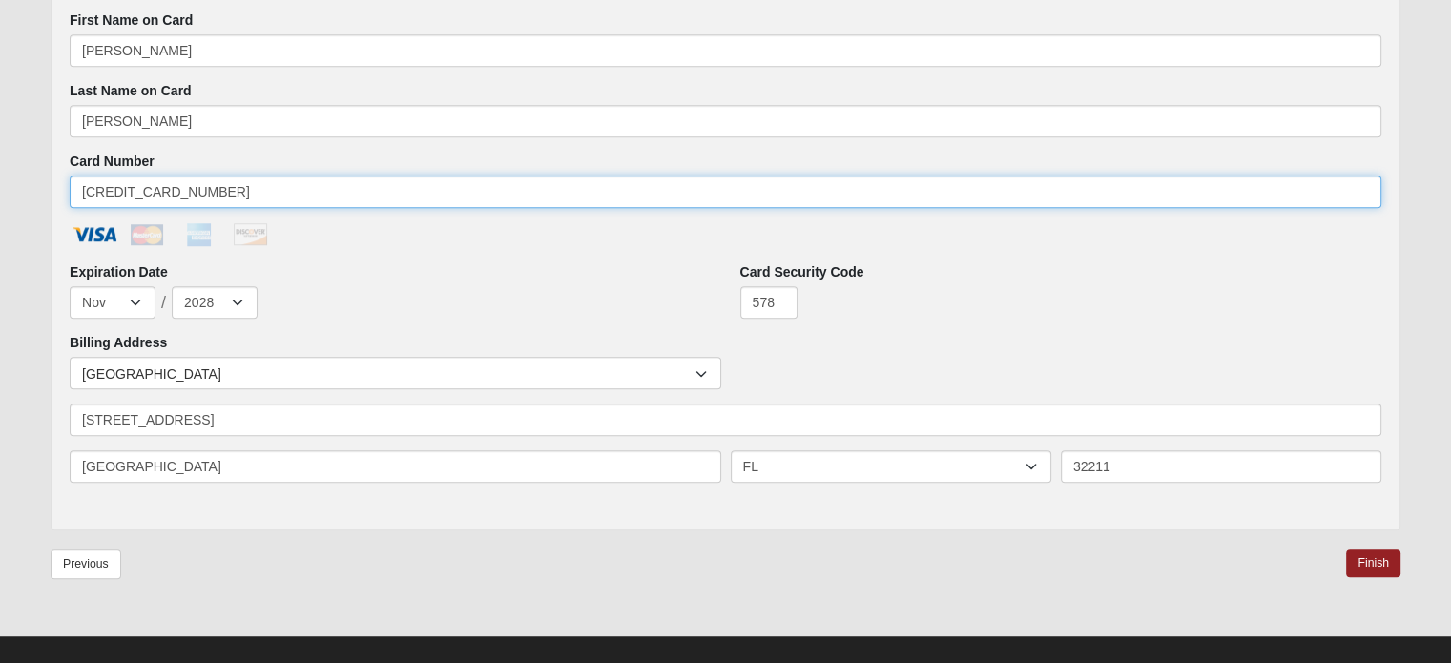
scroll to position [1181, 0]
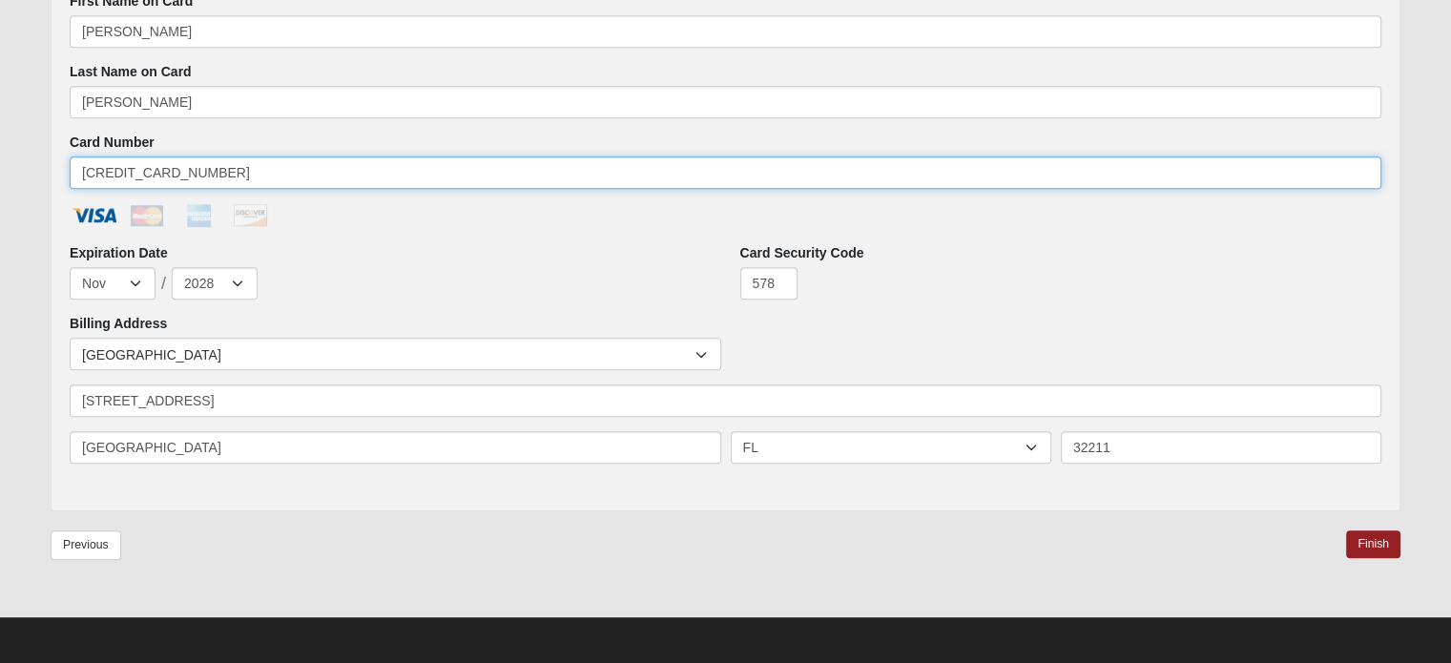
type input "[CREDIT_CARD_NUMBER]"
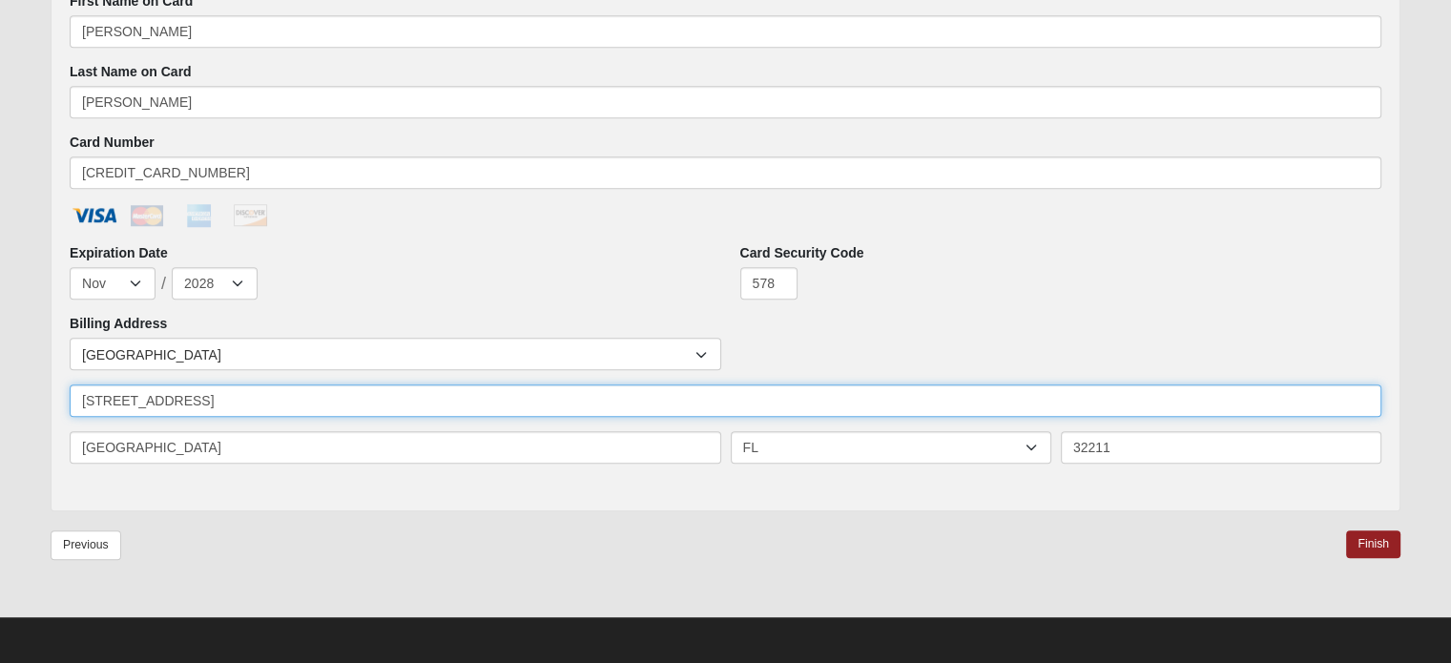
click at [356, 394] on input "[STREET_ADDRESS]" at bounding box center [726, 400] width 1312 height 32
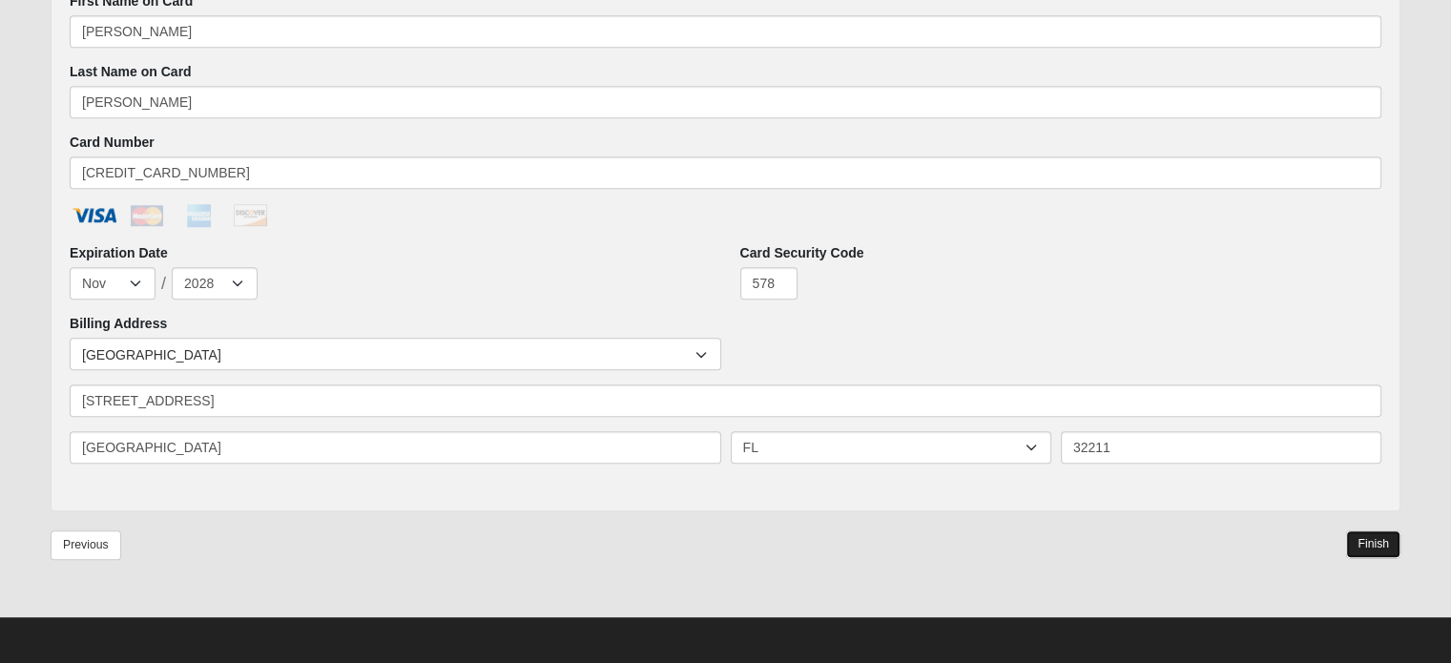
click at [1377, 541] on link "Finish" at bounding box center [1373, 544] width 54 height 28
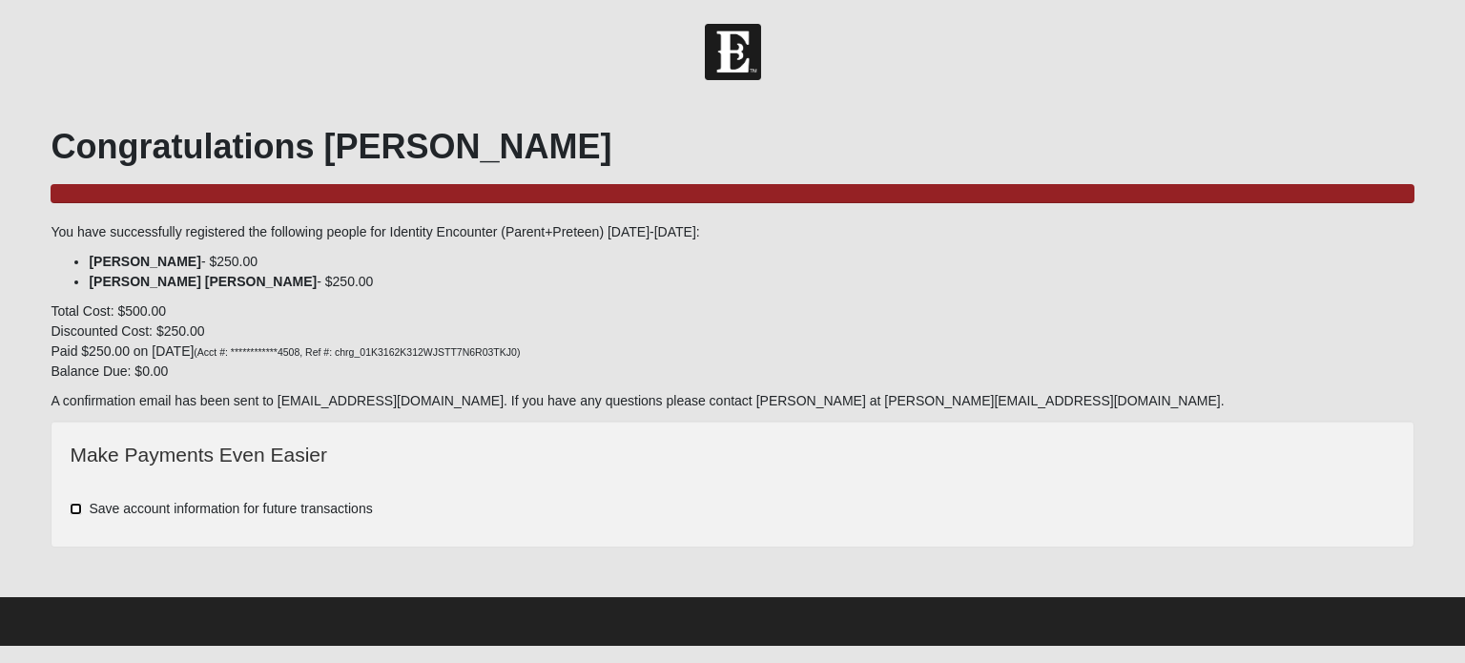
click at [76, 503] on input "Save account information for future transactions" at bounding box center [76, 509] width 12 height 12
checkbox input "true"
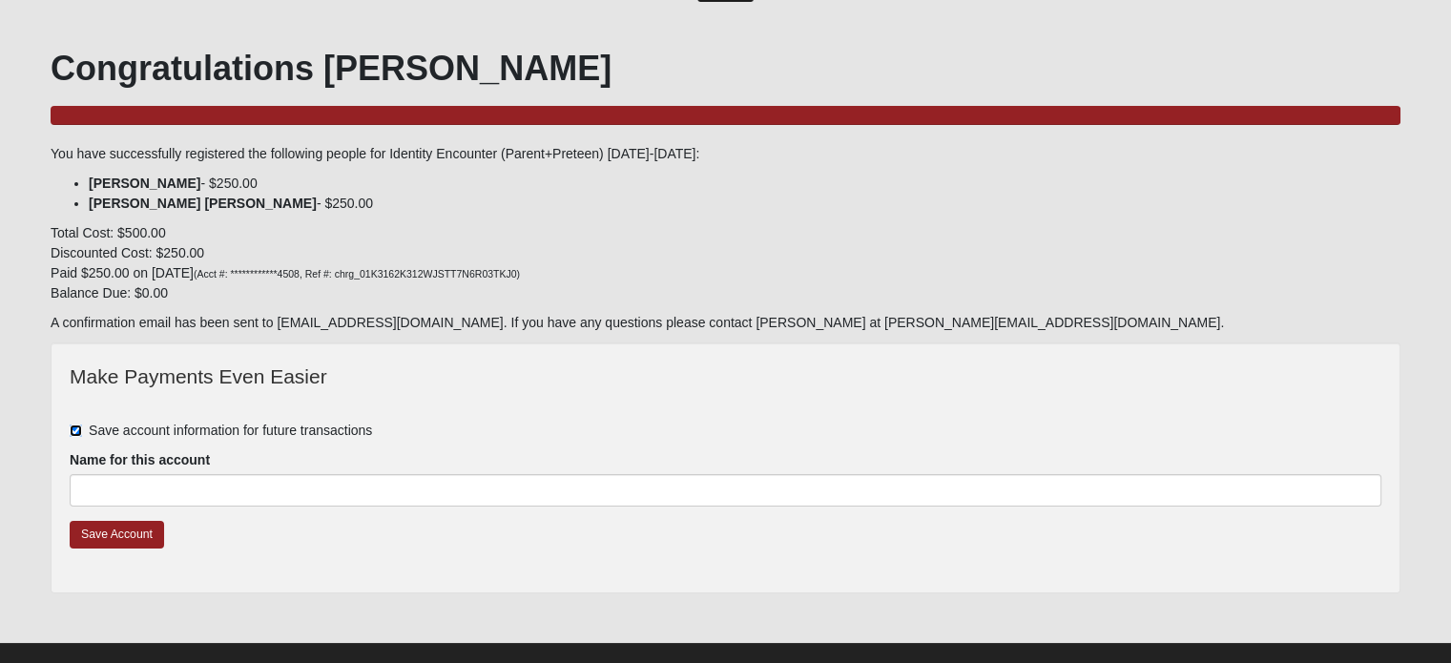
scroll to position [107, 0]
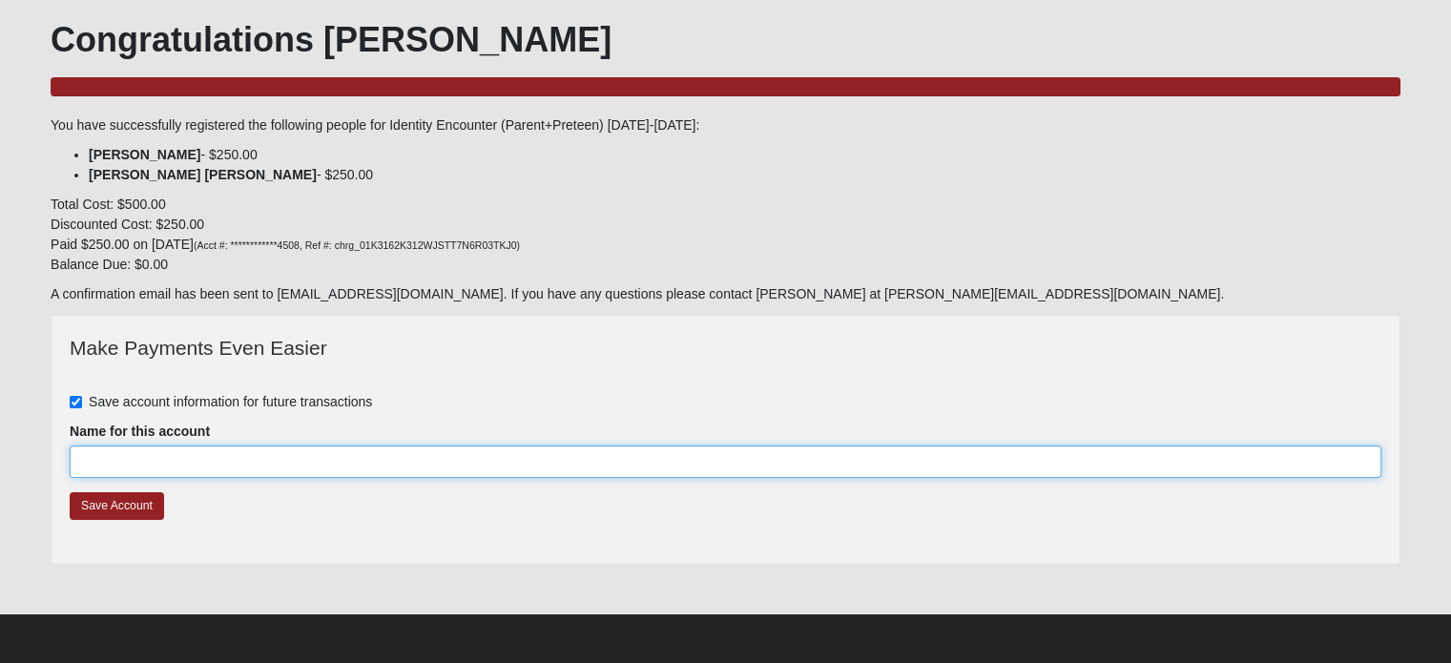
click at [201, 459] on input "Name for this account" at bounding box center [726, 461] width 1312 height 32
type input "[PERSON_NAME]"
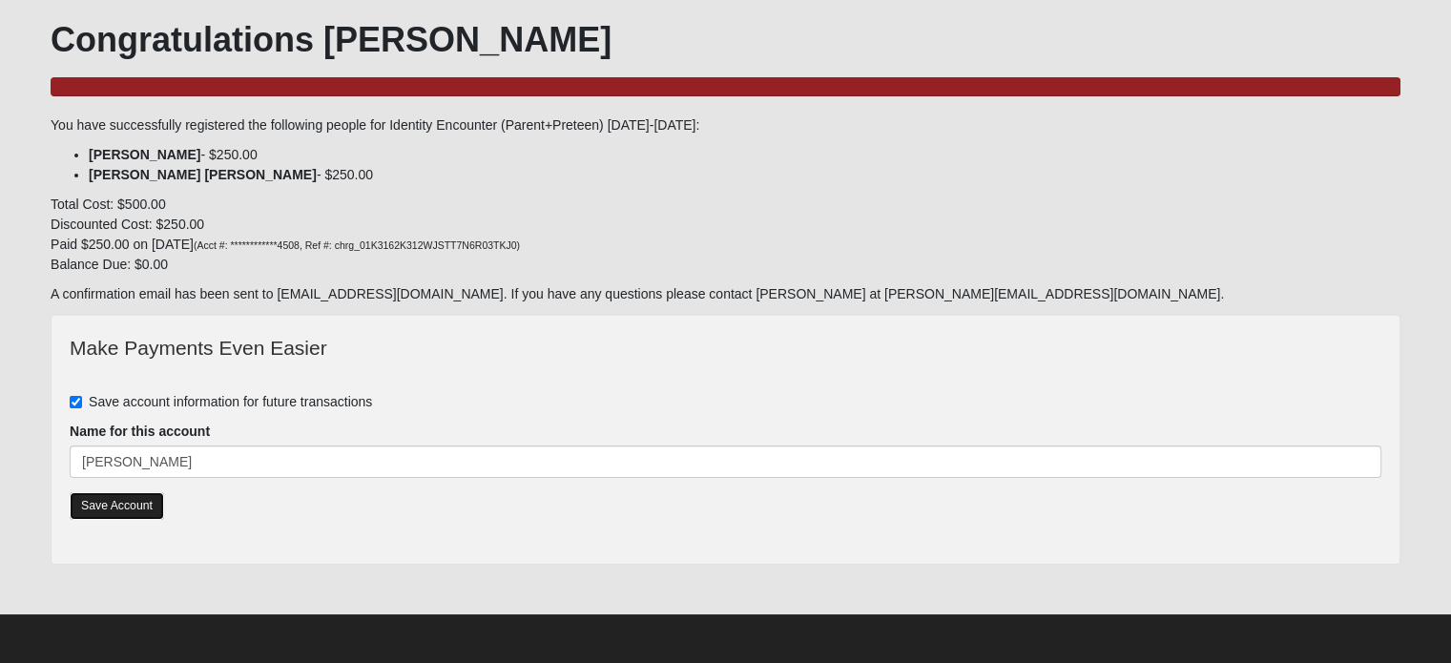
click at [117, 498] on link "Save Account" at bounding box center [117, 506] width 94 height 28
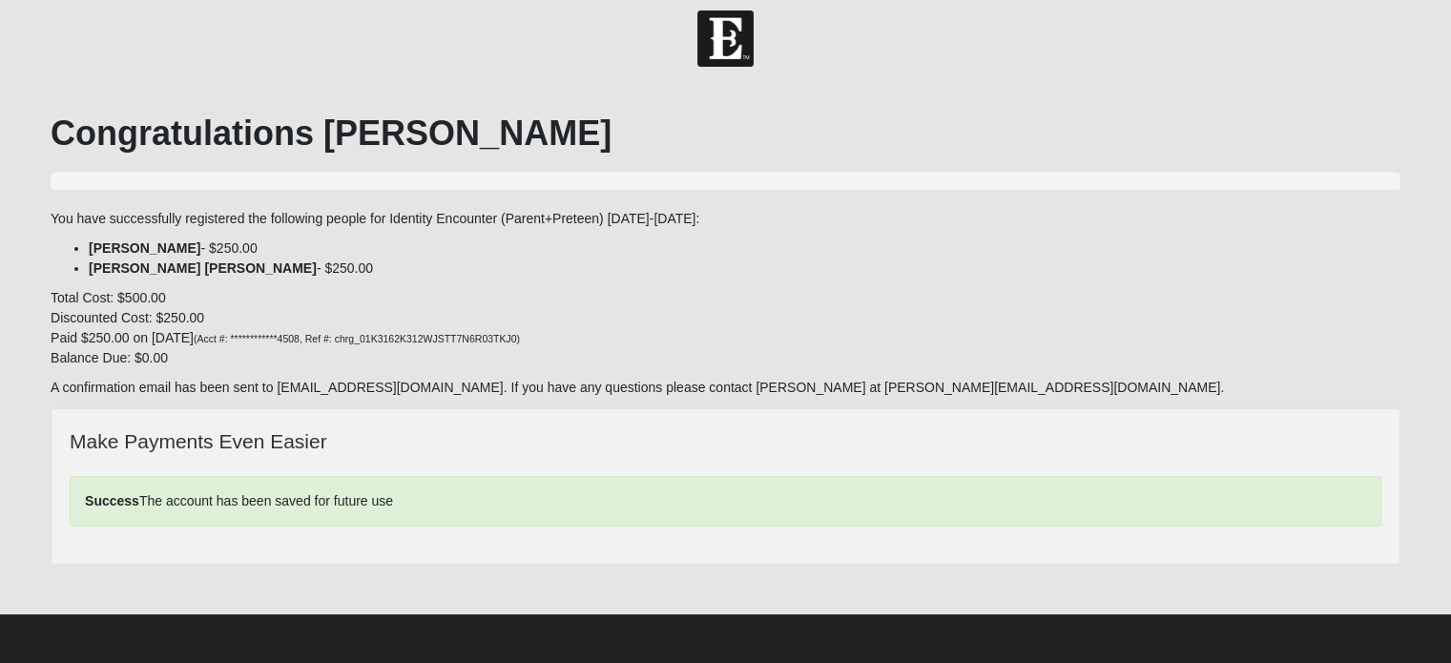
scroll to position [11, 0]
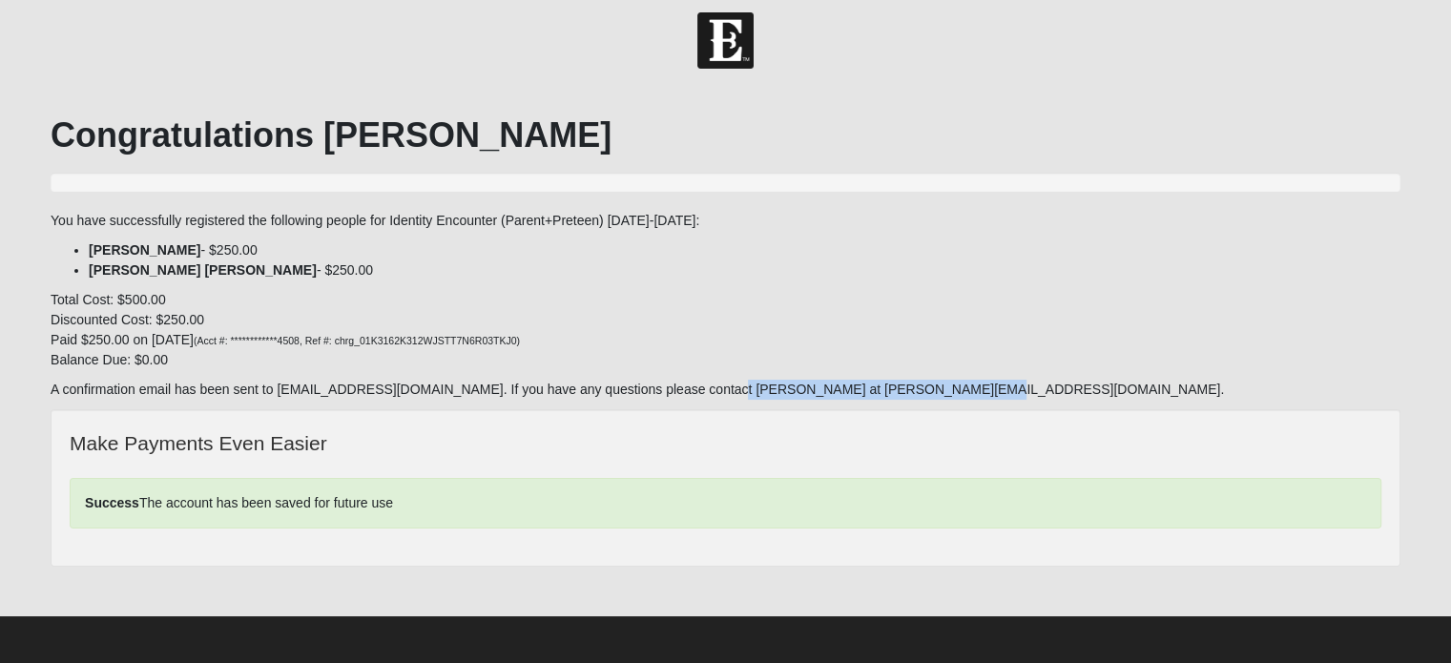
drag, startPoint x: 672, startPoint y: 387, endPoint x: 902, endPoint y: 384, distance: 230.9
click at [902, 384] on p "A confirmation email has been sent to [EMAIL_ADDRESS][DOMAIN_NAME]. If you have…" at bounding box center [726, 390] width 1350 height 20
copy p "[PERSON_NAME] at [PERSON_NAME][EMAIL_ADDRESS][DOMAIN_NAME]"
click at [1049, 339] on p "**********" at bounding box center [726, 330] width 1350 height 80
